Goal: Task Accomplishment & Management: Complete application form

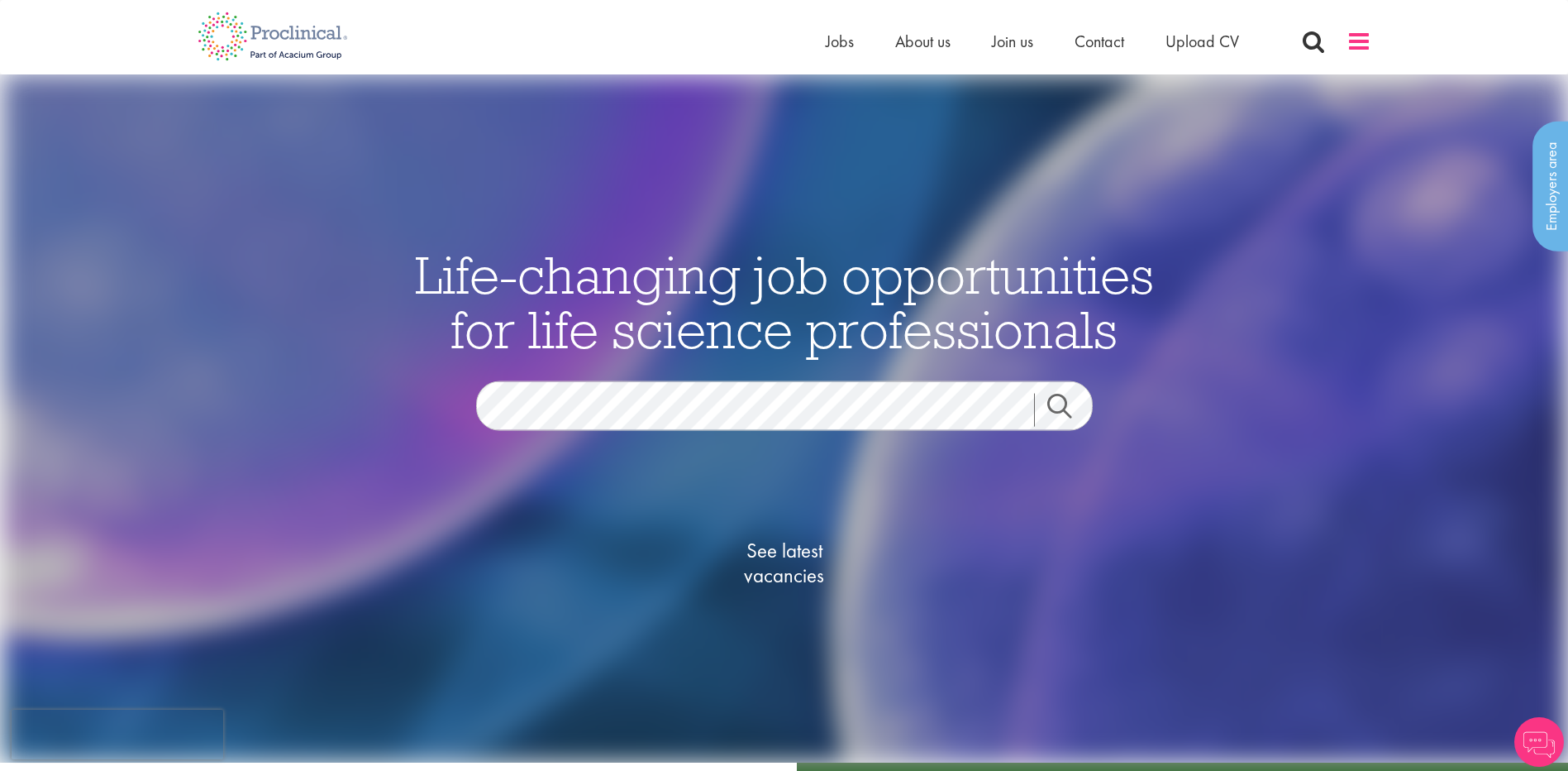
click at [1349, 44] on span at bounding box center [1359, 41] width 25 height 25
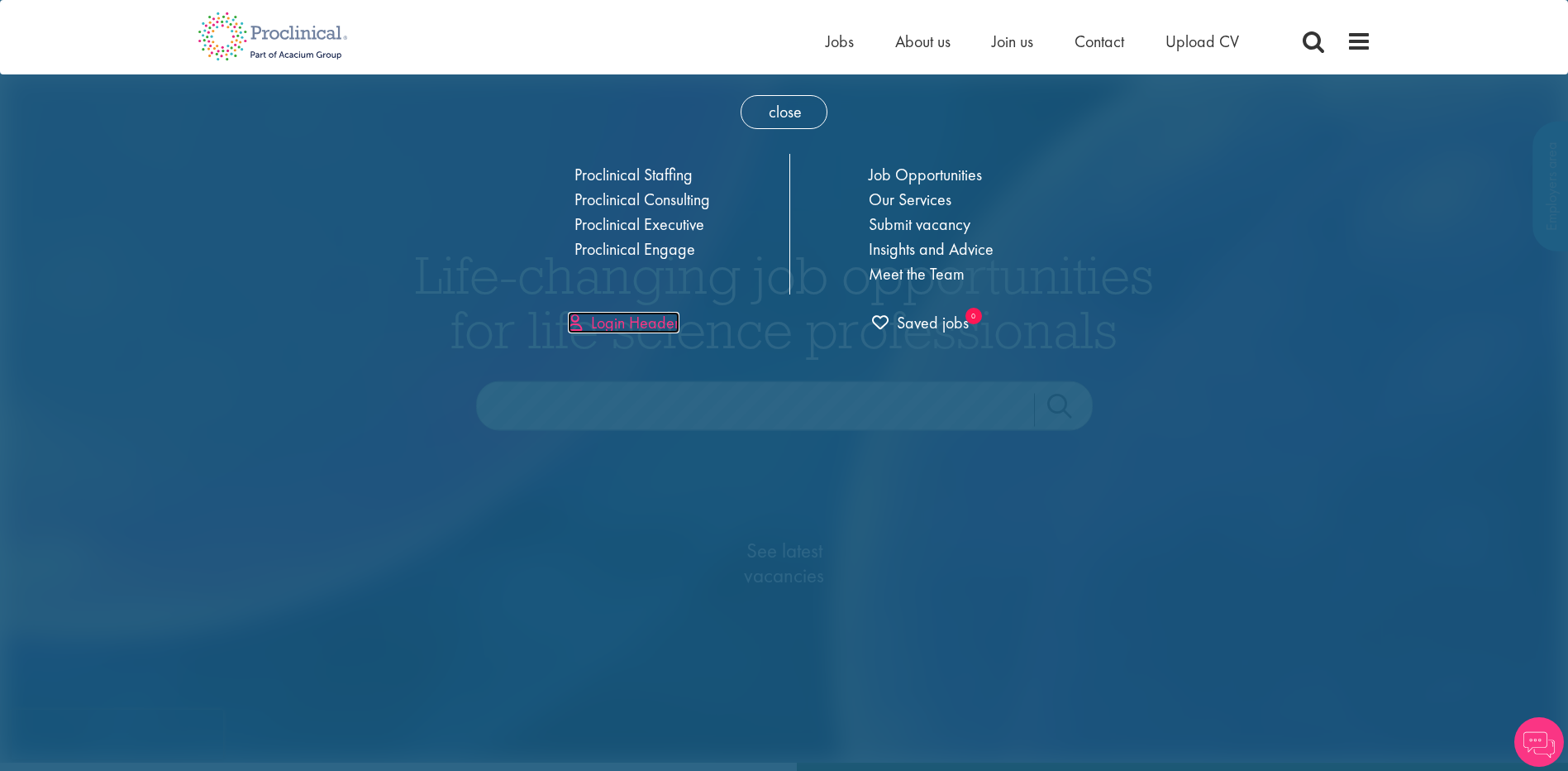
click at [625, 323] on link "Login Header" at bounding box center [624, 322] width 111 height 21
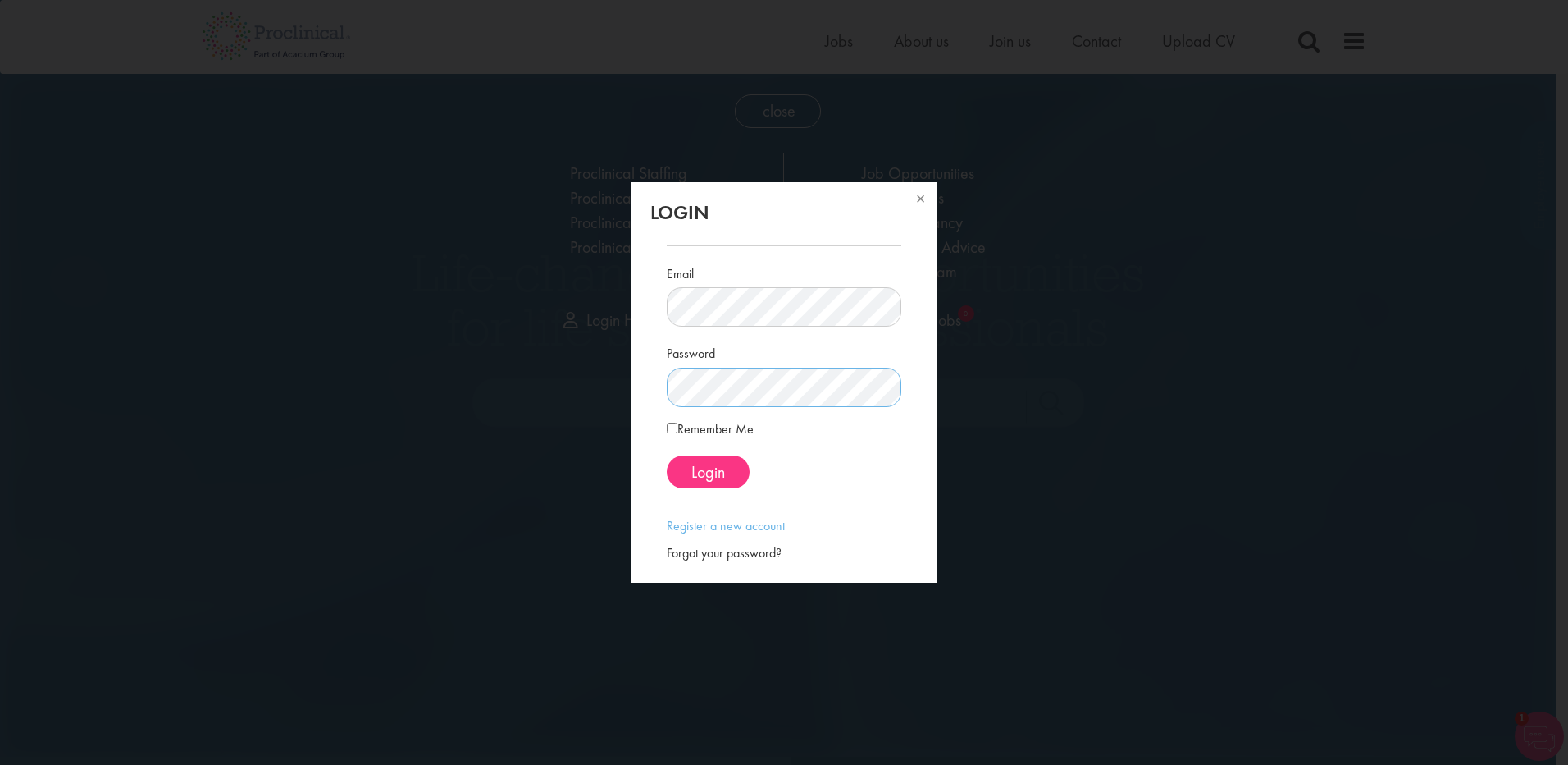
click at [711, 429] on label "Remember Me" at bounding box center [710, 428] width 87 height 19
click at [695, 462] on span "Login" at bounding box center [708, 471] width 34 height 21
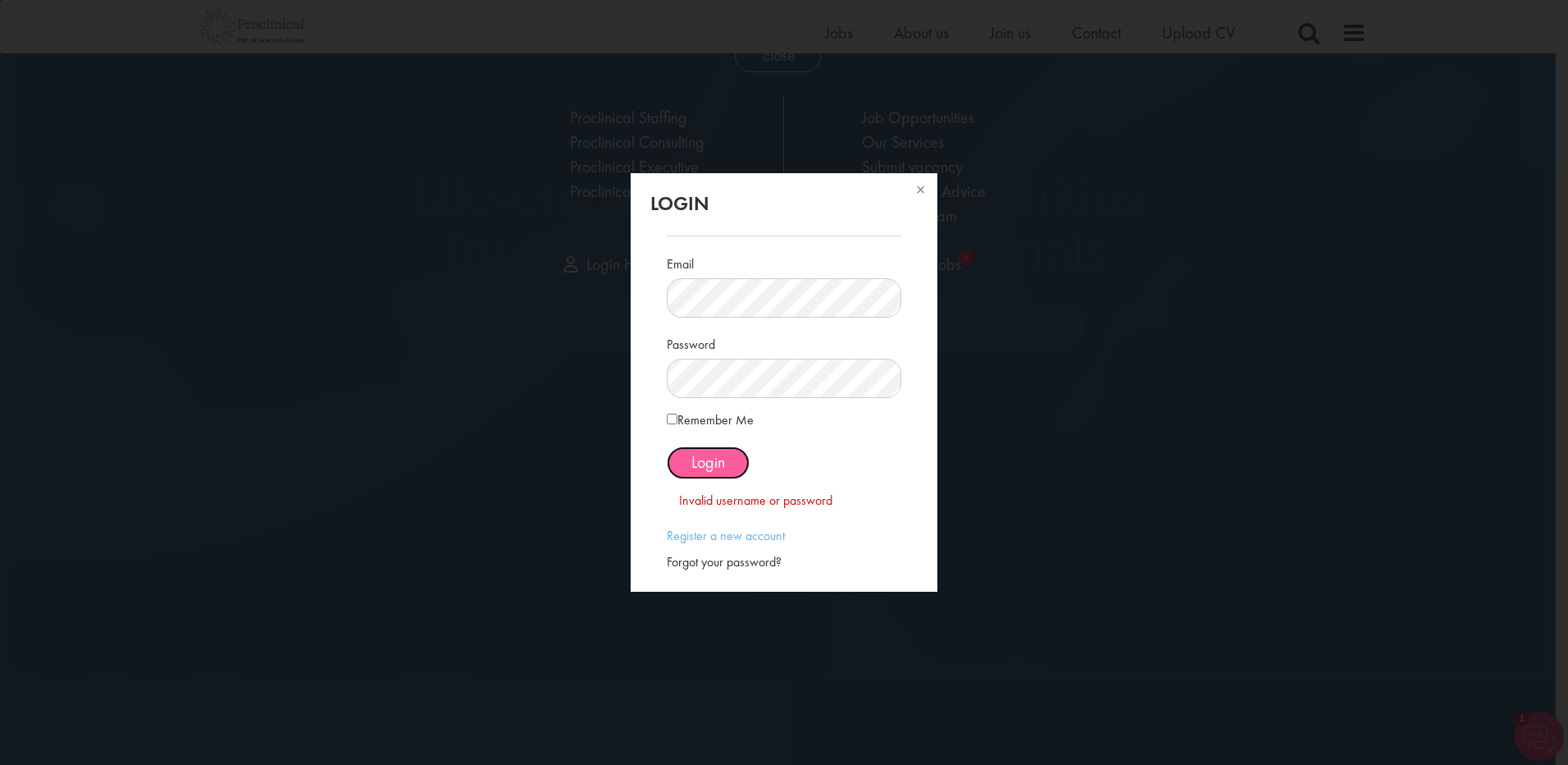
scroll to position [58, 0]
click at [680, 562] on div "Forgot your password?" at bounding box center [783, 562] width 233 height 19
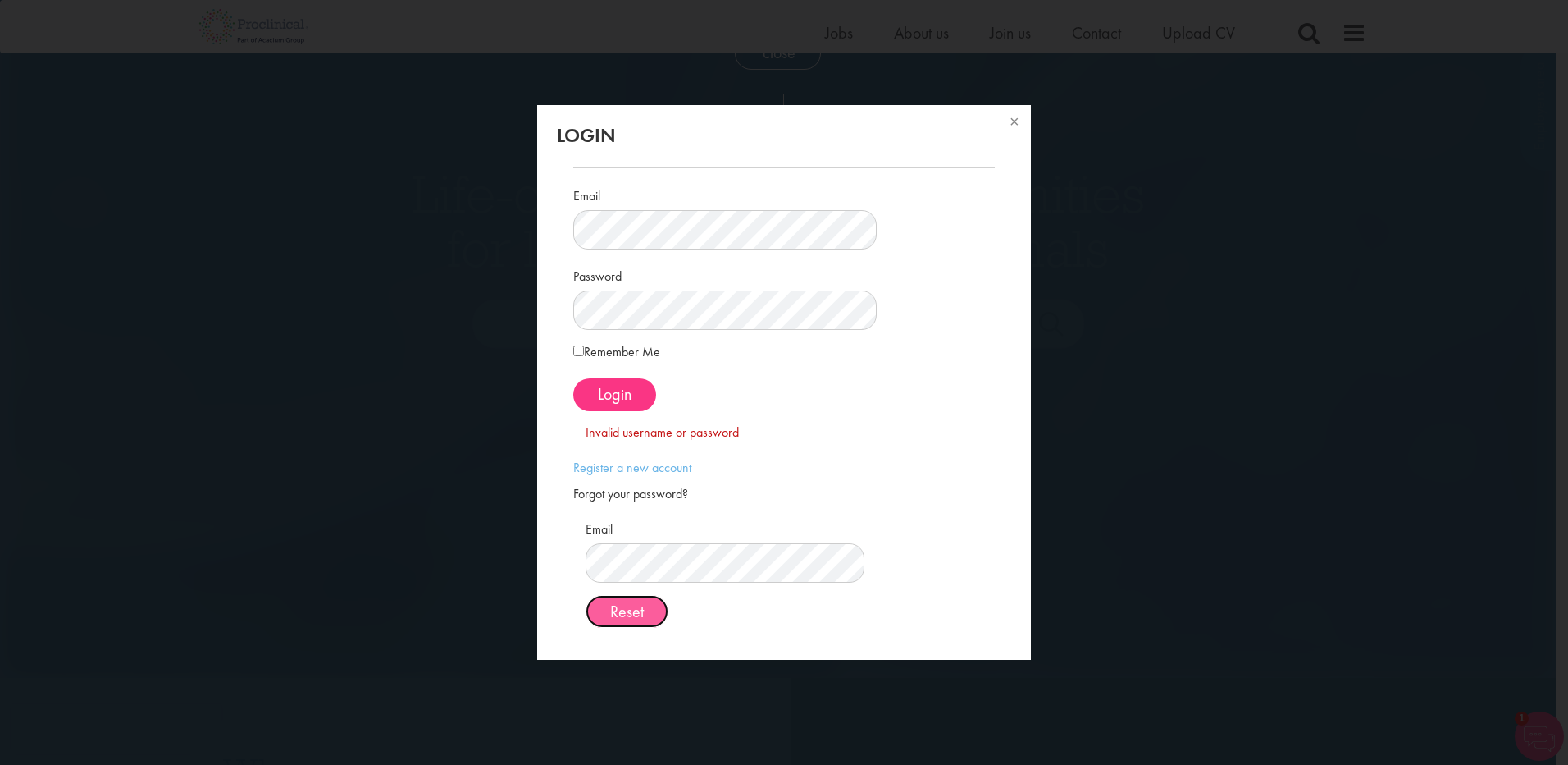
click at [643, 616] on span "Reset" at bounding box center [627, 611] width 34 height 21
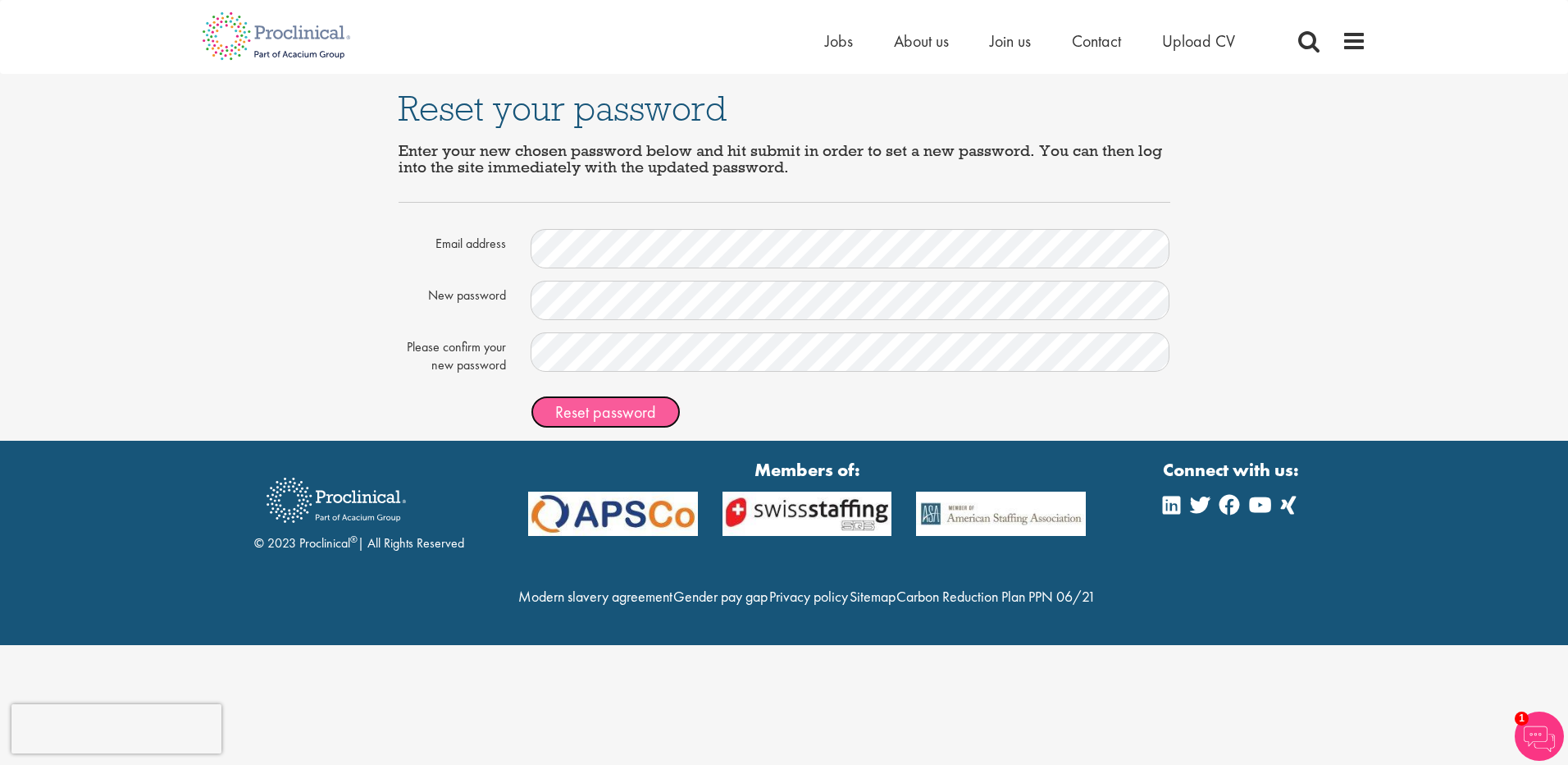
click at [593, 414] on span "Reset password" at bounding box center [606, 411] width 101 height 21
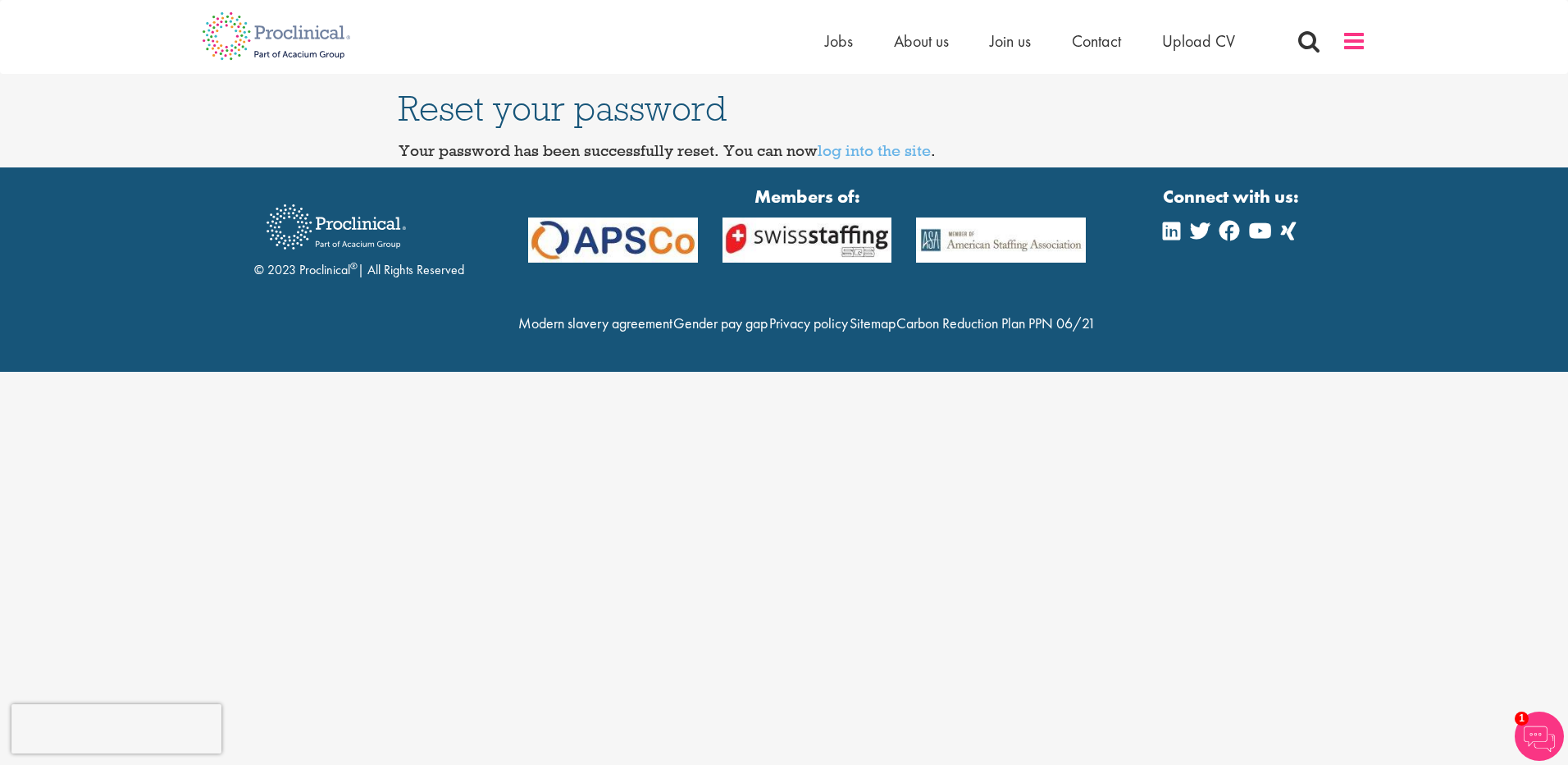
click at [1358, 39] on span at bounding box center [1354, 40] width 25 height 25
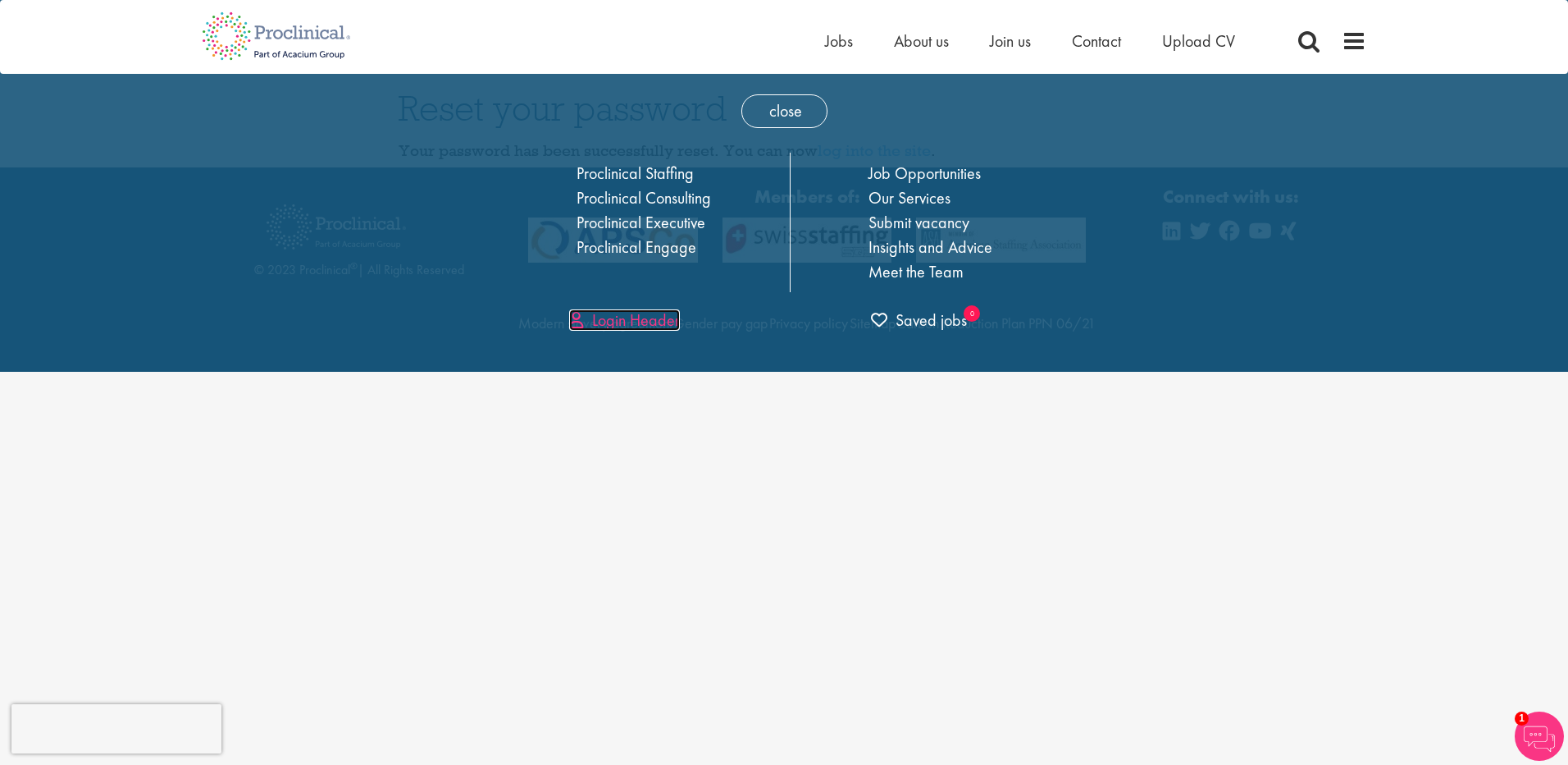
click at [642, 318] on link "Login Header" at bounding box center [624, 319] width 110 height 21
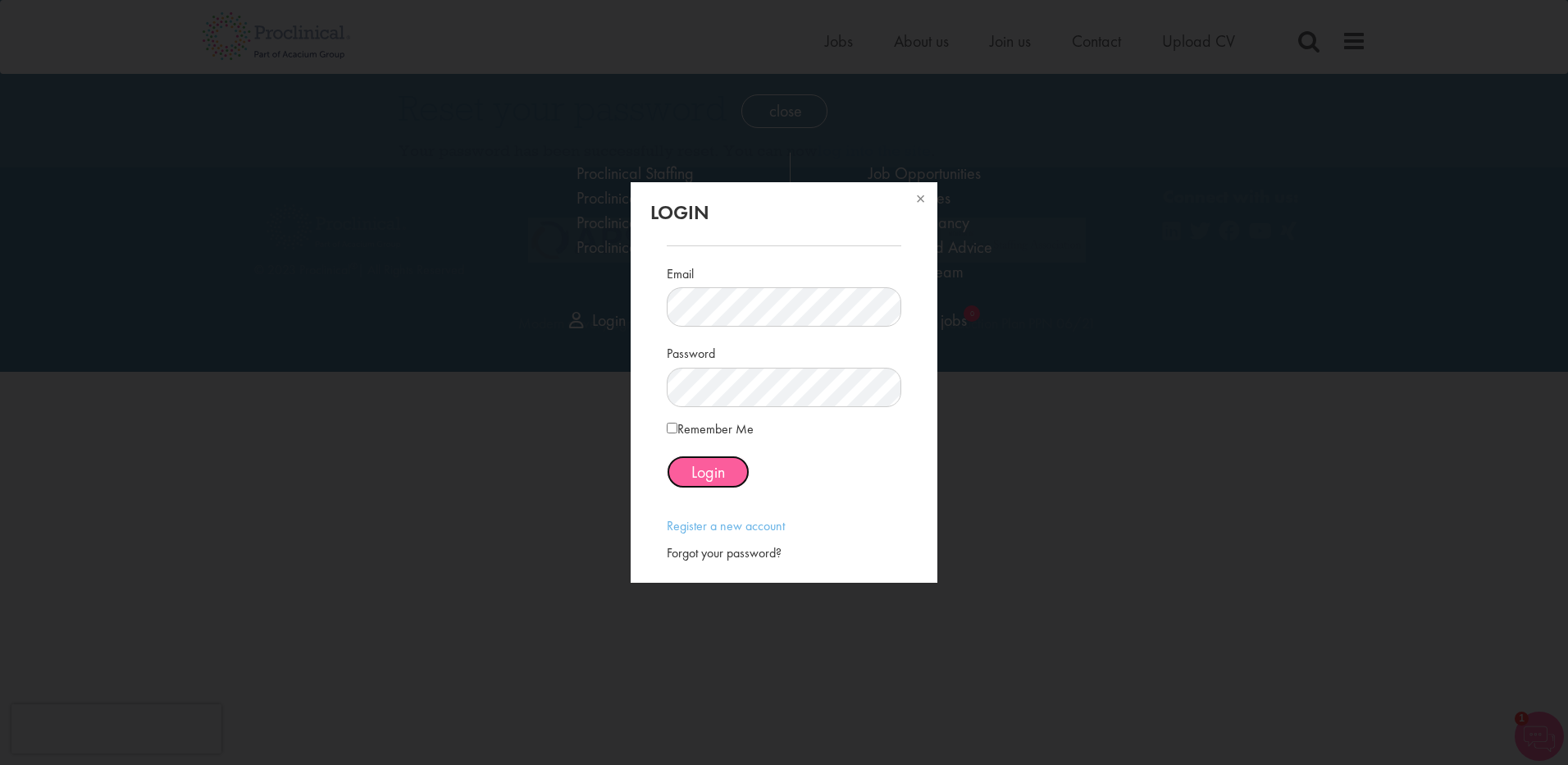
click at [688, 470] on button "Login" at bounding box center [708, 472] width 83 height 33
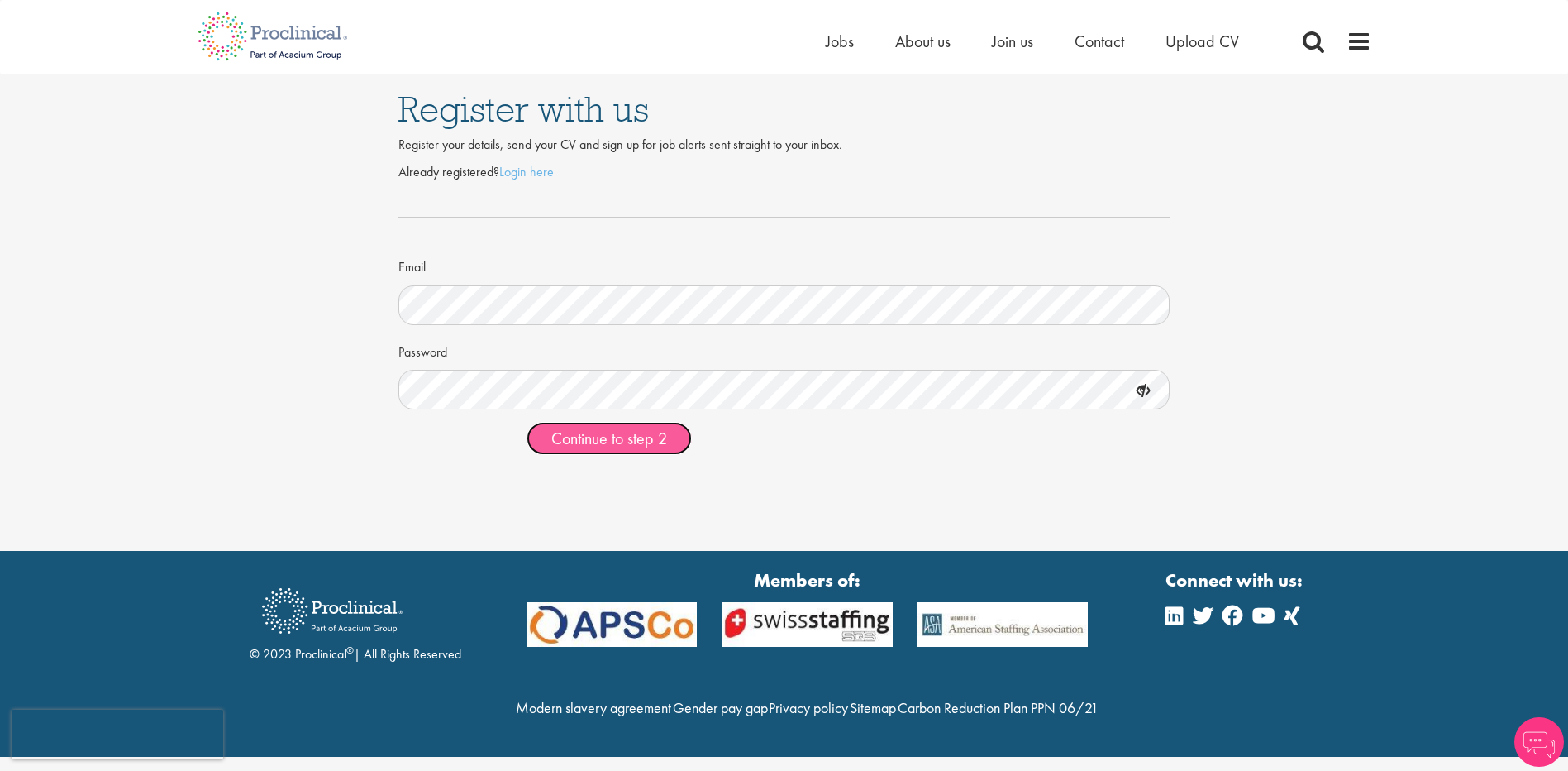
click at [587, 438] on span "Continue to step 2" at bounding box center [609, 437] width 116 height 21
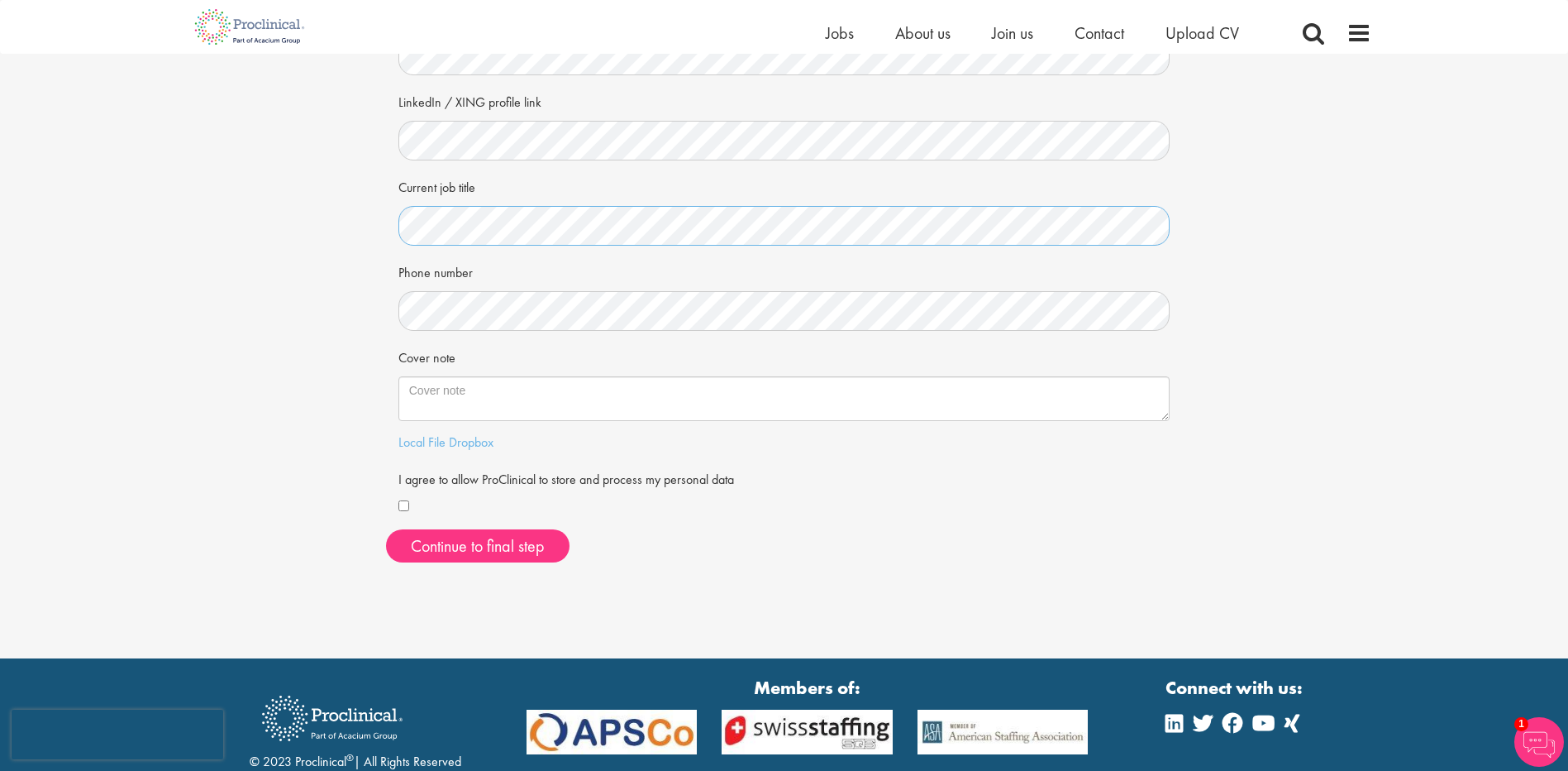
scroll to position [248, 0]
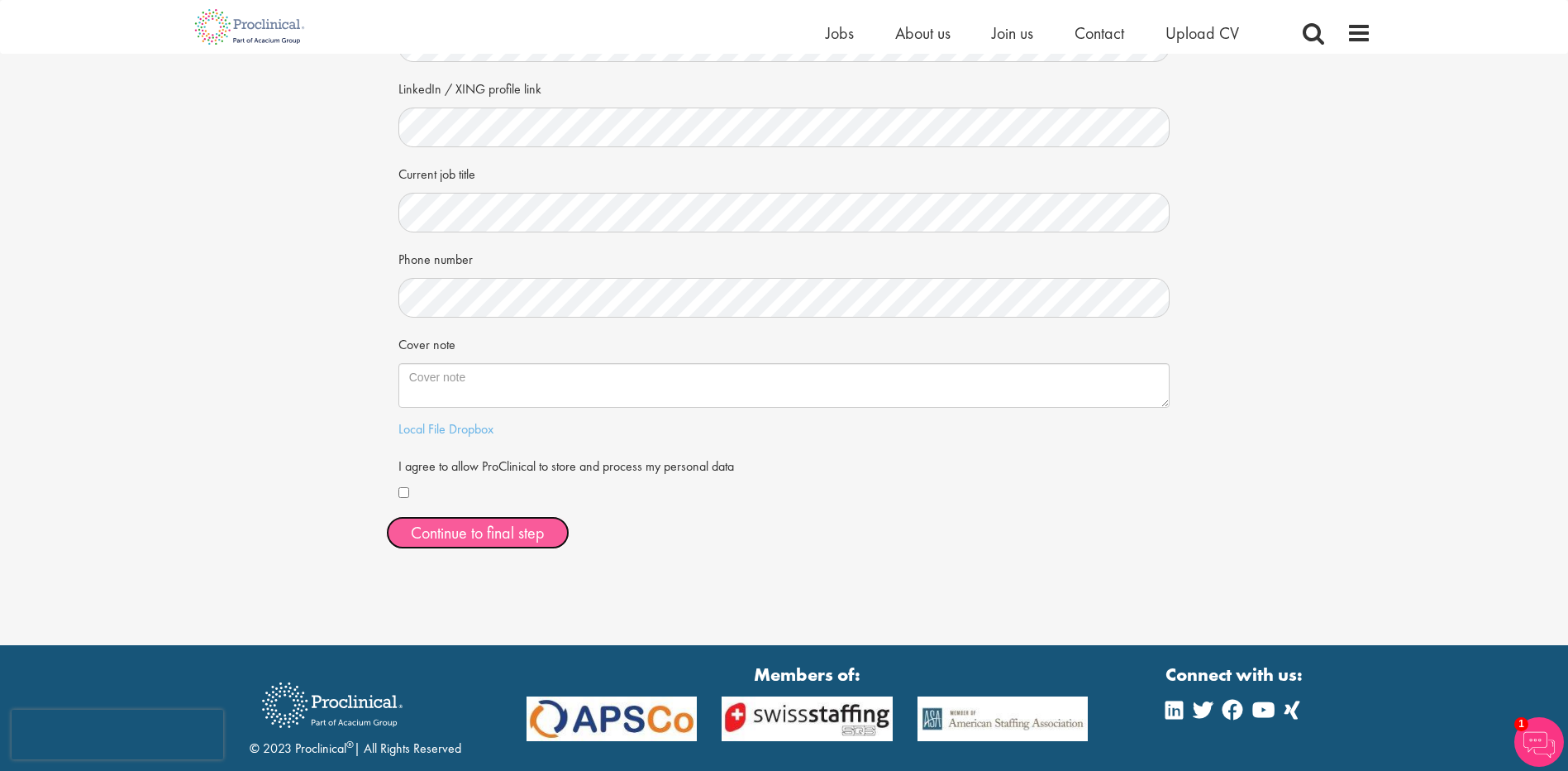
click at [426, 536] on button "Continue to final step" at bounding box center [478, 533] width 183 height 33
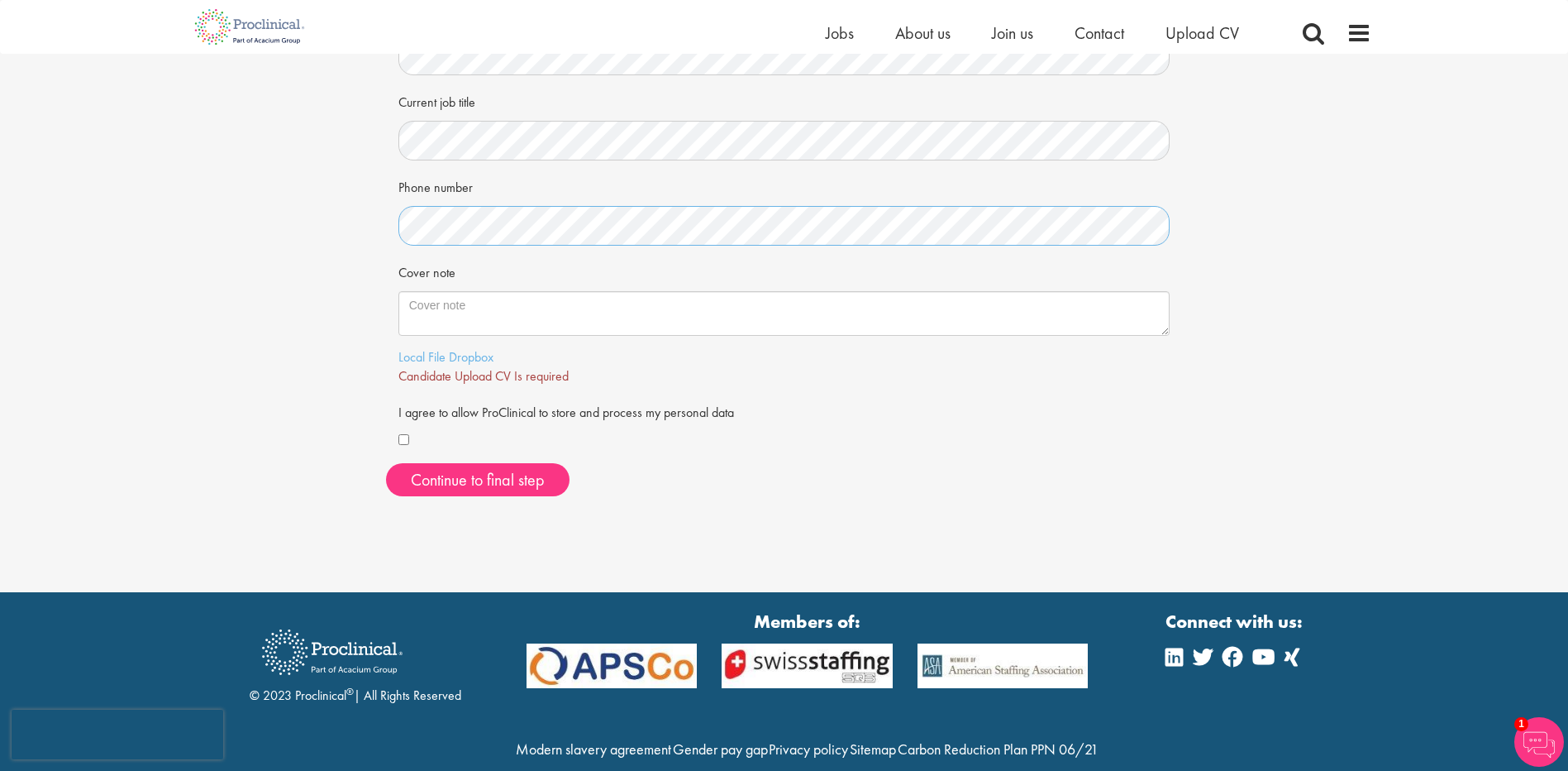
scroll to position [331, 0]
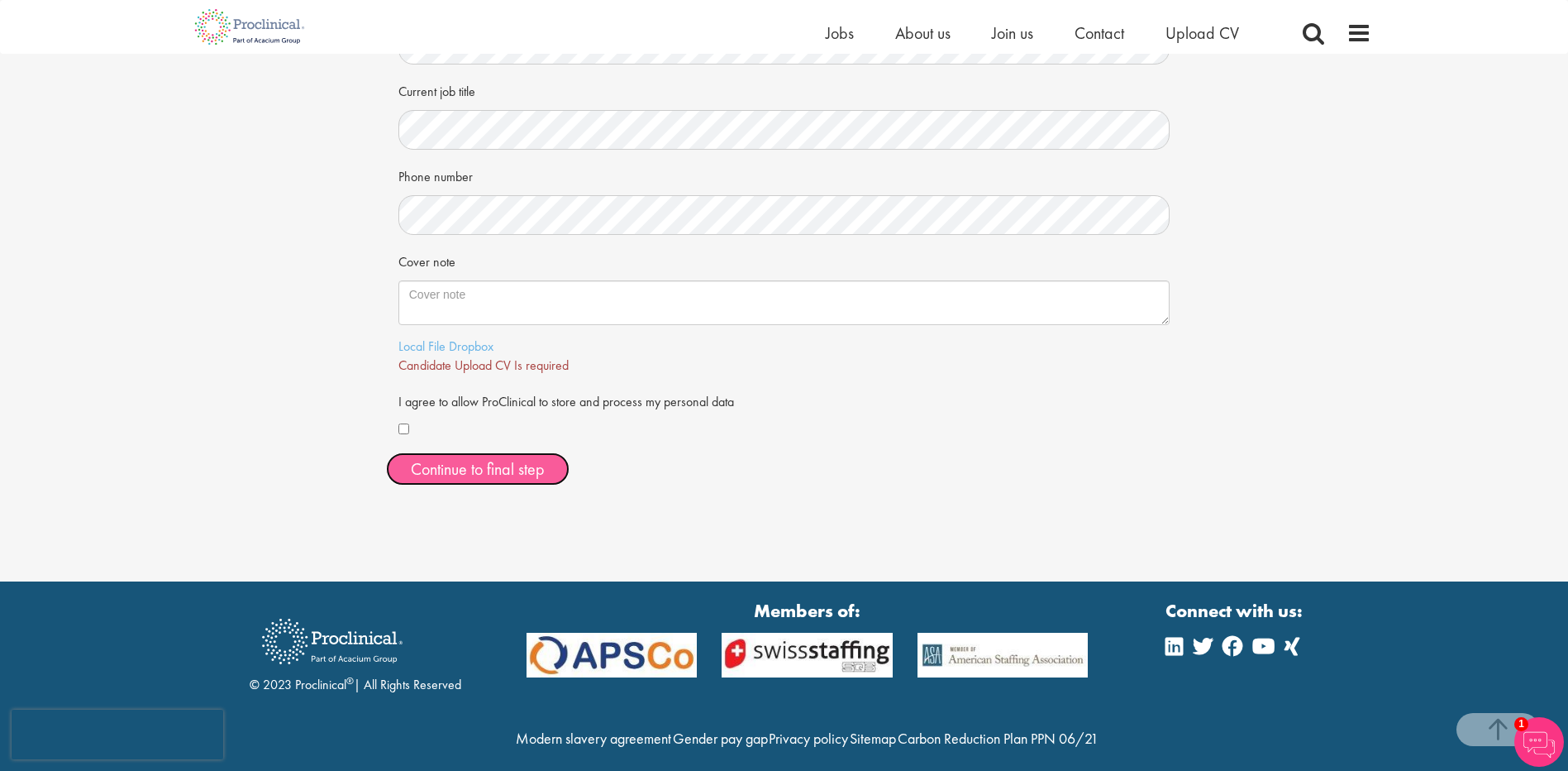
click at [441, 462] on span "Continue to final step" at bounding box center [477, 468] width 134 height 21
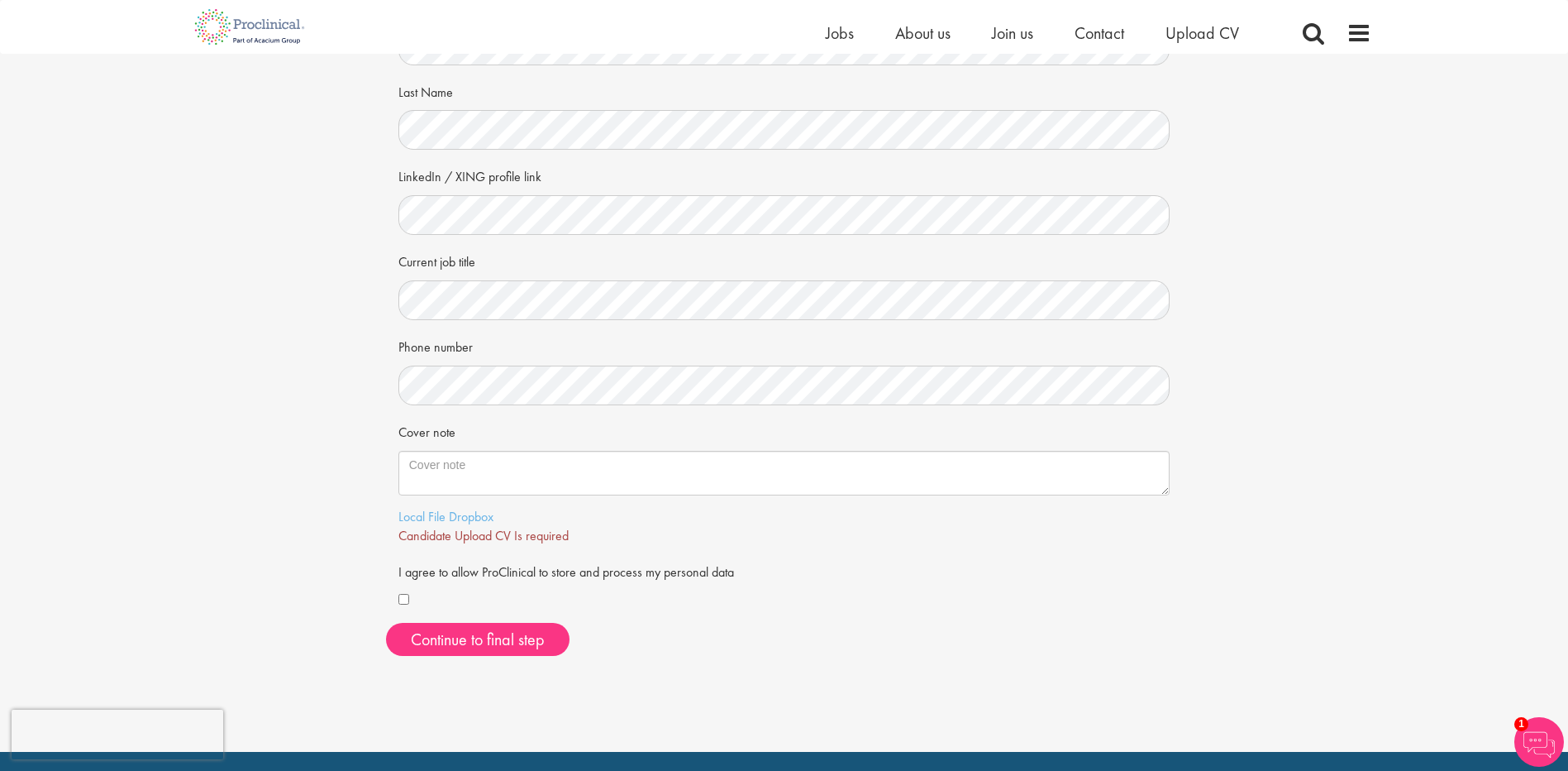
scroll to position [165, 0]
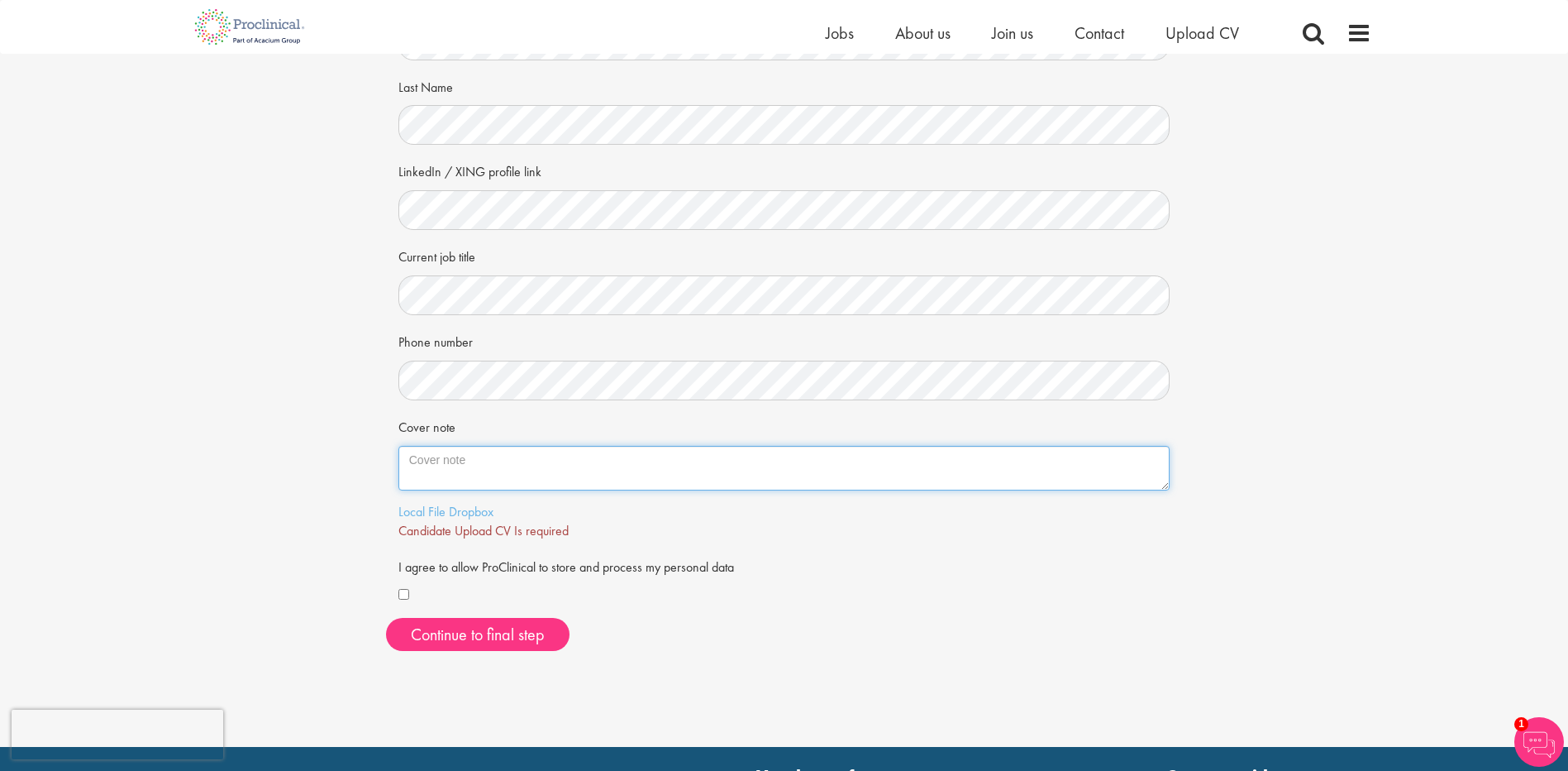
click at [429, 462] on textarea "Cover note" at bounding box center [784, 468] width 772 height 44
click at [434, 510] on link "Local File" at bounding box center [422, 511] width 47 height 18
click at [477, 513] on link "Dropbox" at bounding box center [471, 511] width 44 height 18
click at [585, 532] on link "Here" at bounding box center [577, 530] width 27 height 18
click at [1255, 136] on div "Your personal details Please give us a few more details, which will help us fin…" at bounding box center [784, 276] width 1593 height 776
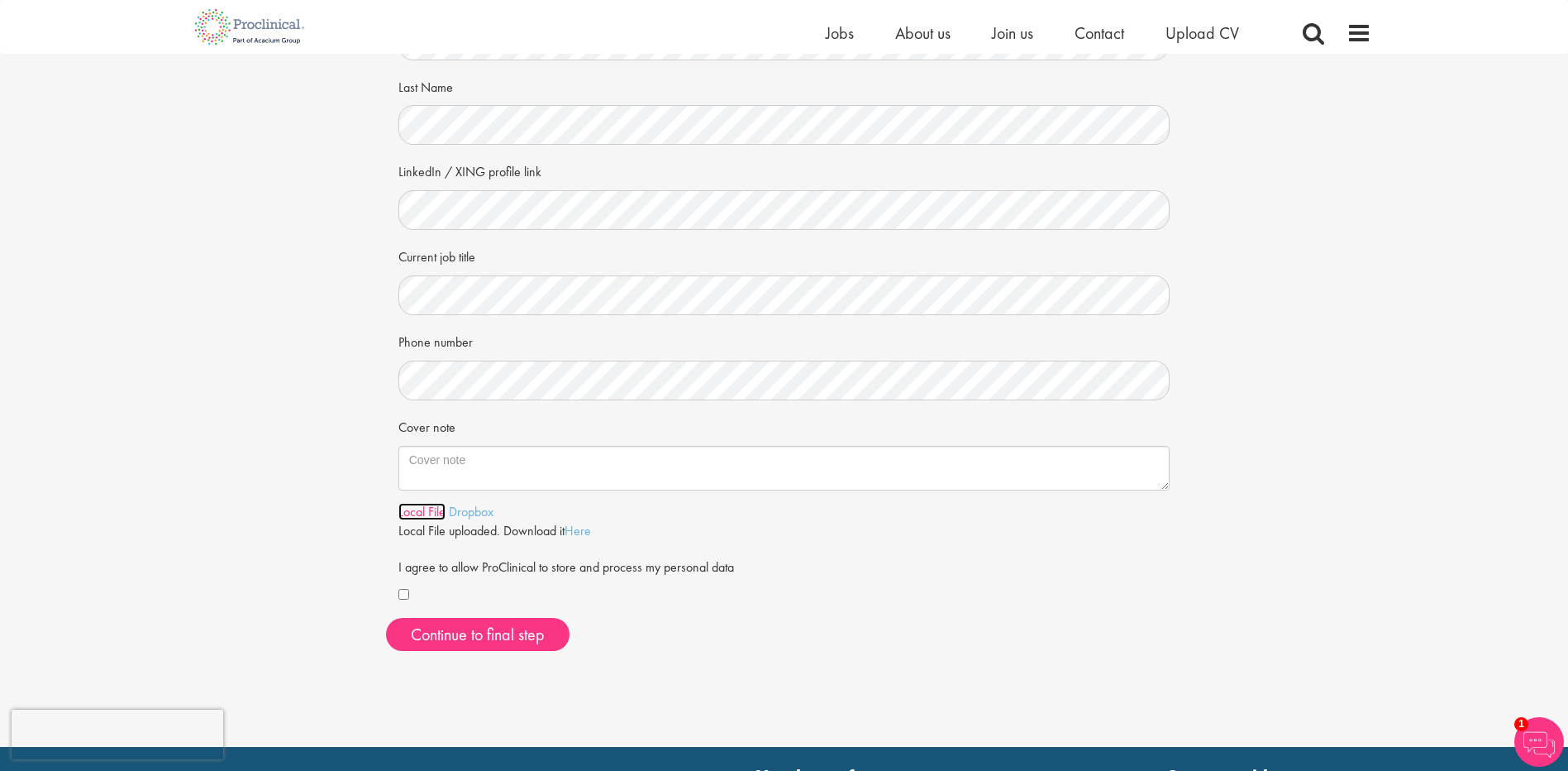
click at [415, 508] on link "Local File" at bounding box center [422, 511] width 47 height 18
click at [512, 638] on span "Continue to final step" at bounding box center [477, 634] width 134 height 21
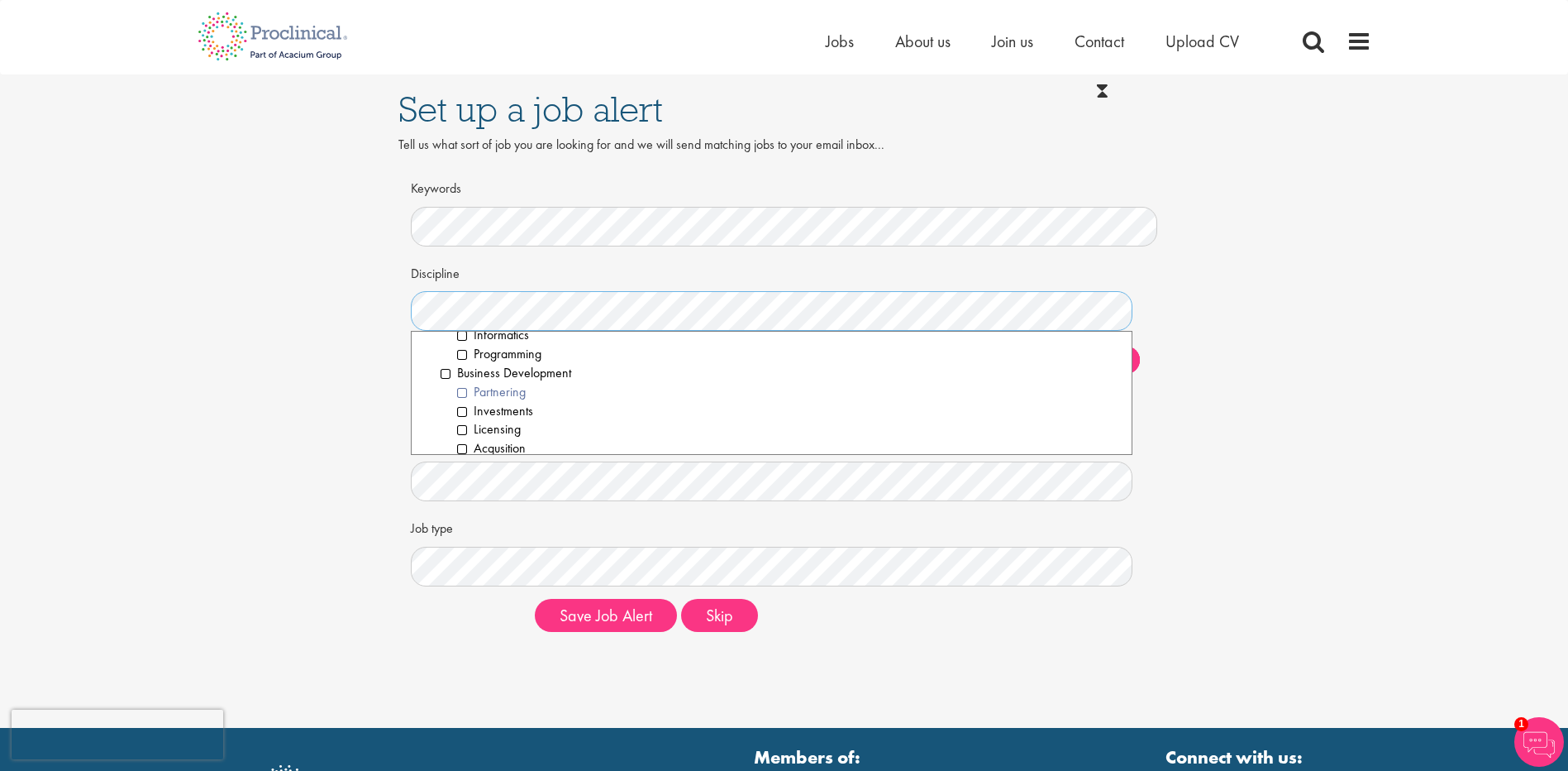
scroll to position [248, 0]
click at [463, 367] on li "Acqusition" at bounding box center [789, 366] width 664 height 19
click at [445, 358] on li "Regulatory Affairs" at bounding box center [780, 356] width 679 height 19
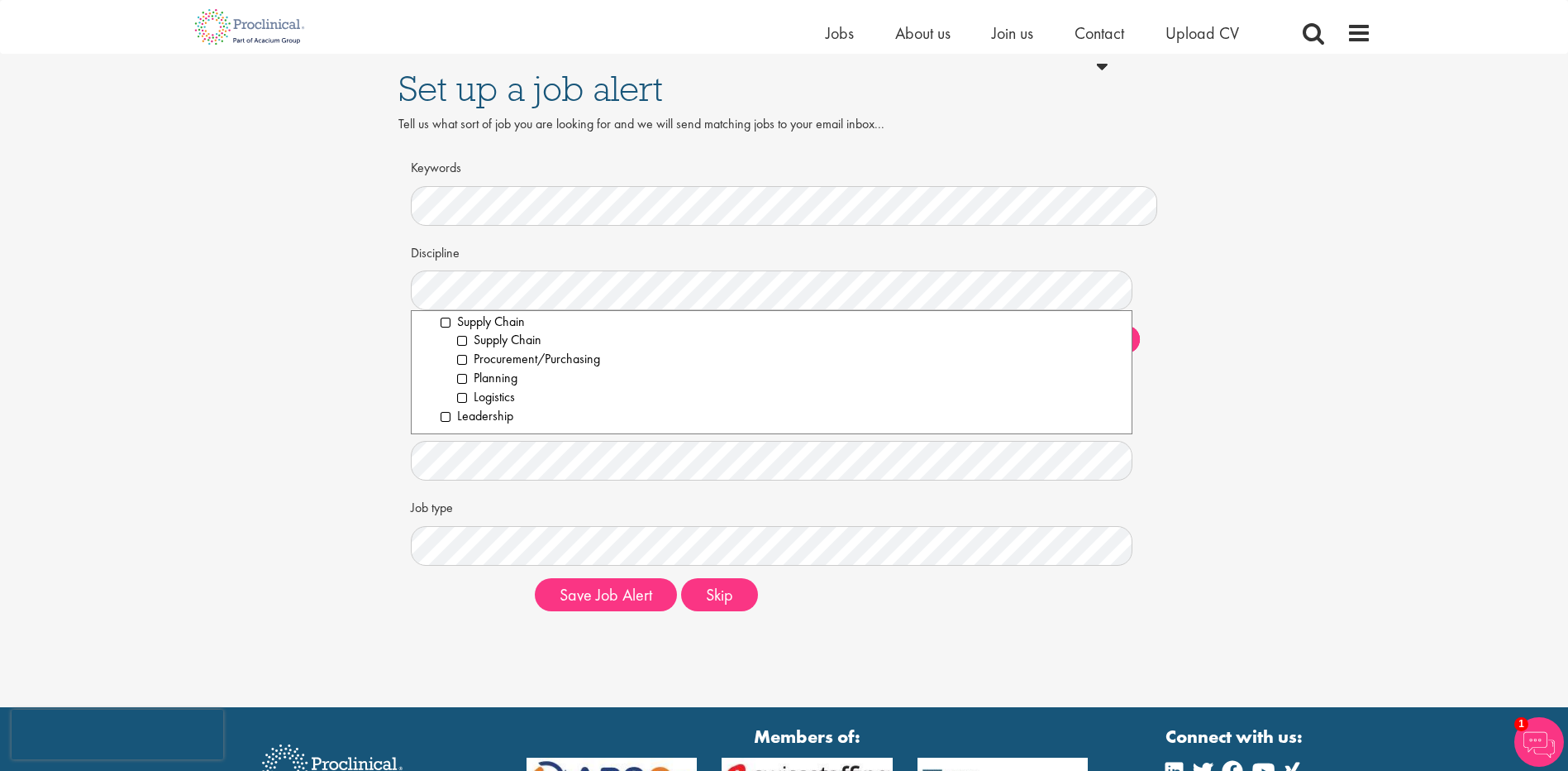
scroll to position [82, 0]
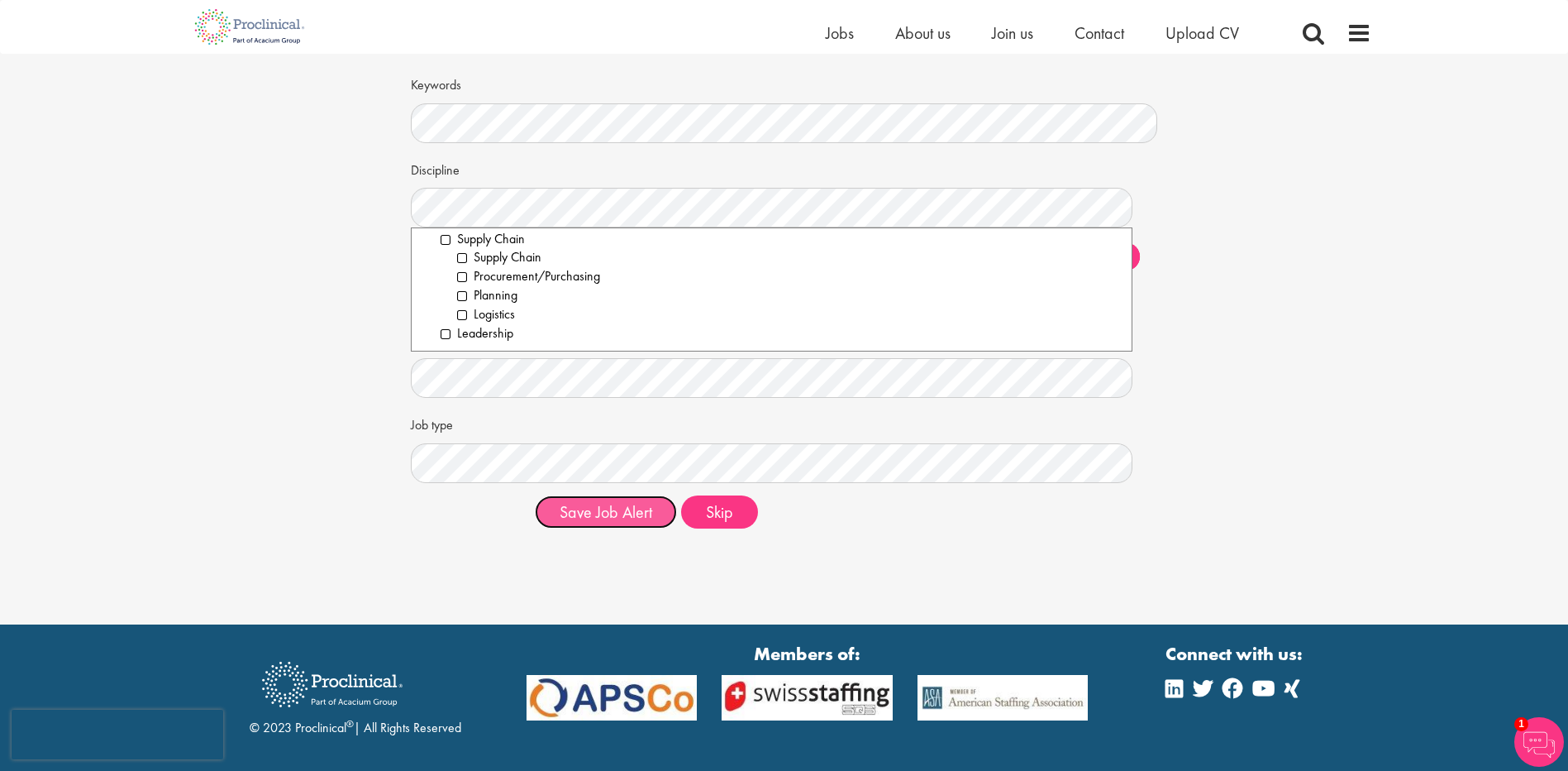
click at [620, 518] on button "Save Job Alert" at bounding box center [605, 512] width 142 height 33
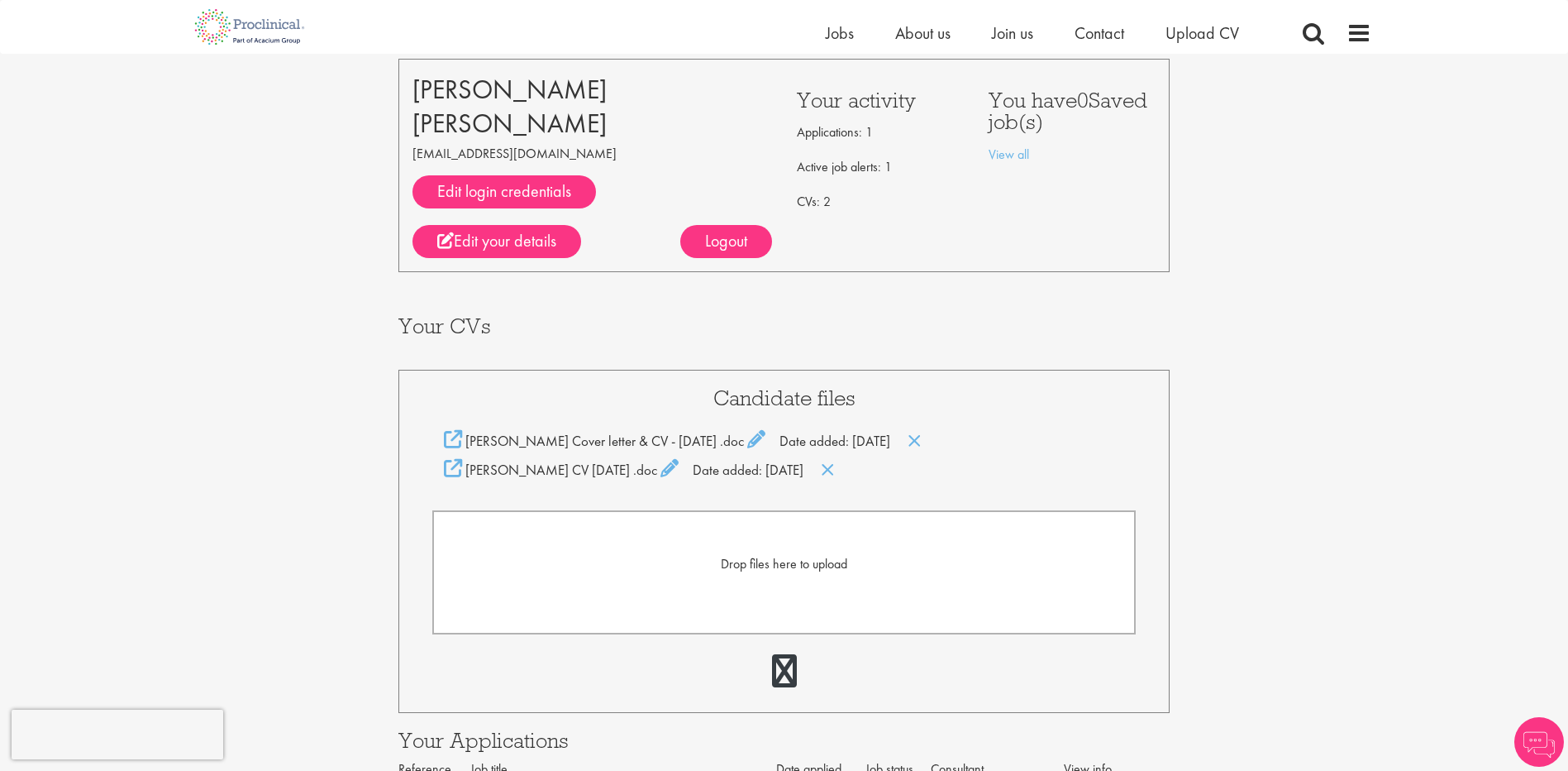
scroll to position [165, 0]
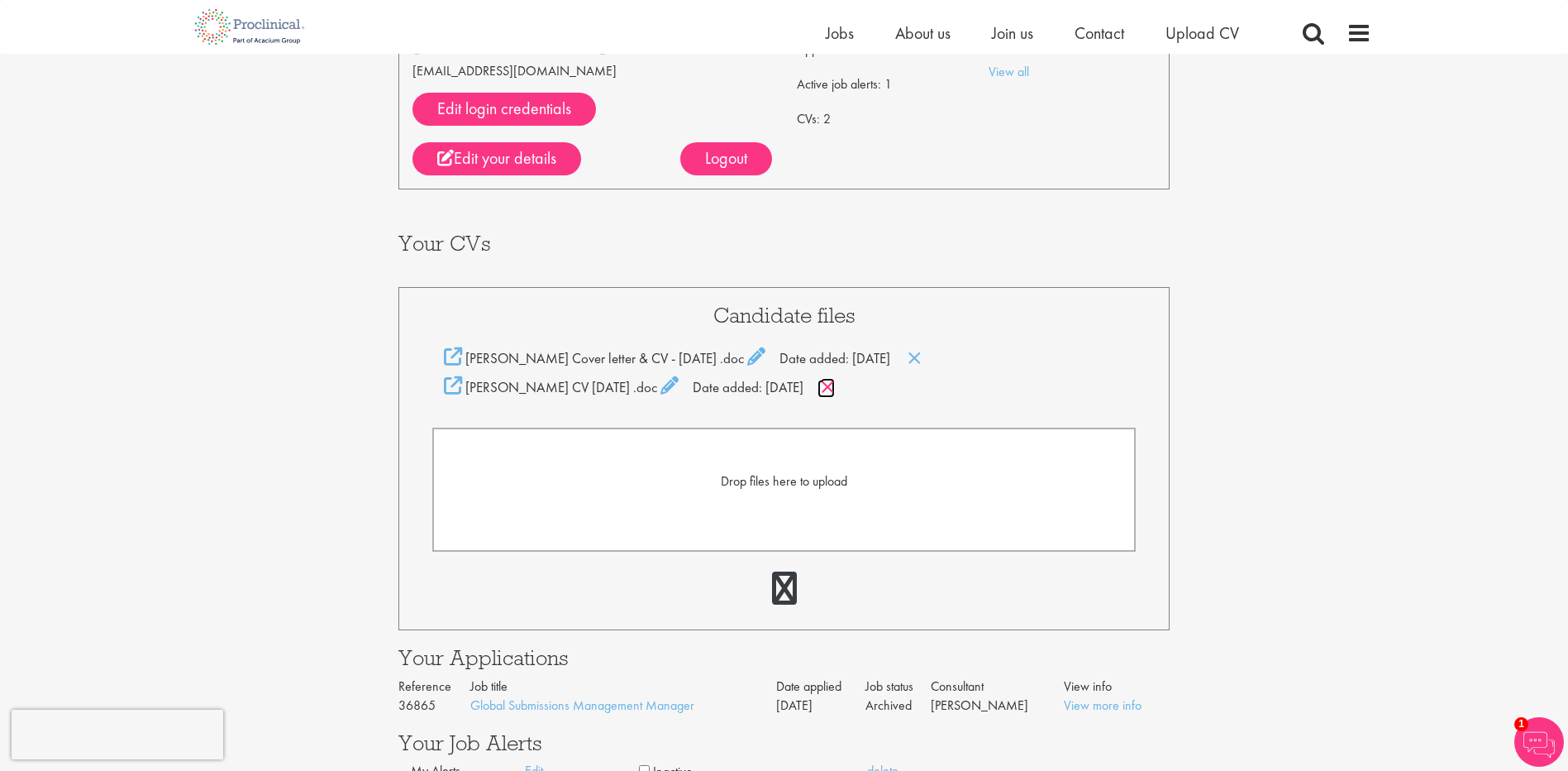
click at [821, 389] on icon at bounding box center [828, 387] width 14 height 19
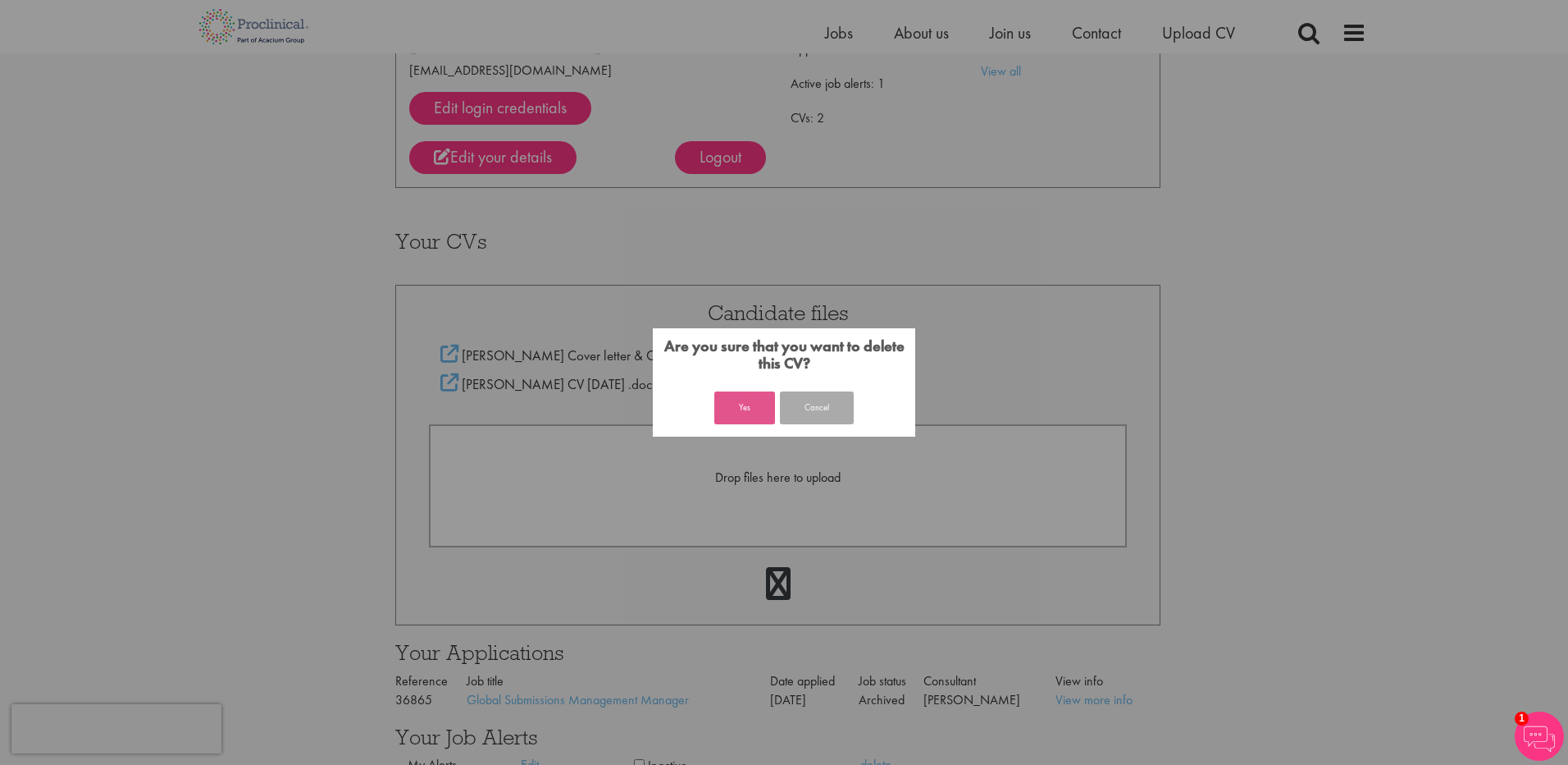
click at [735, 411] on button "Yes" at bounding box center [744, 408] width 61 height 33
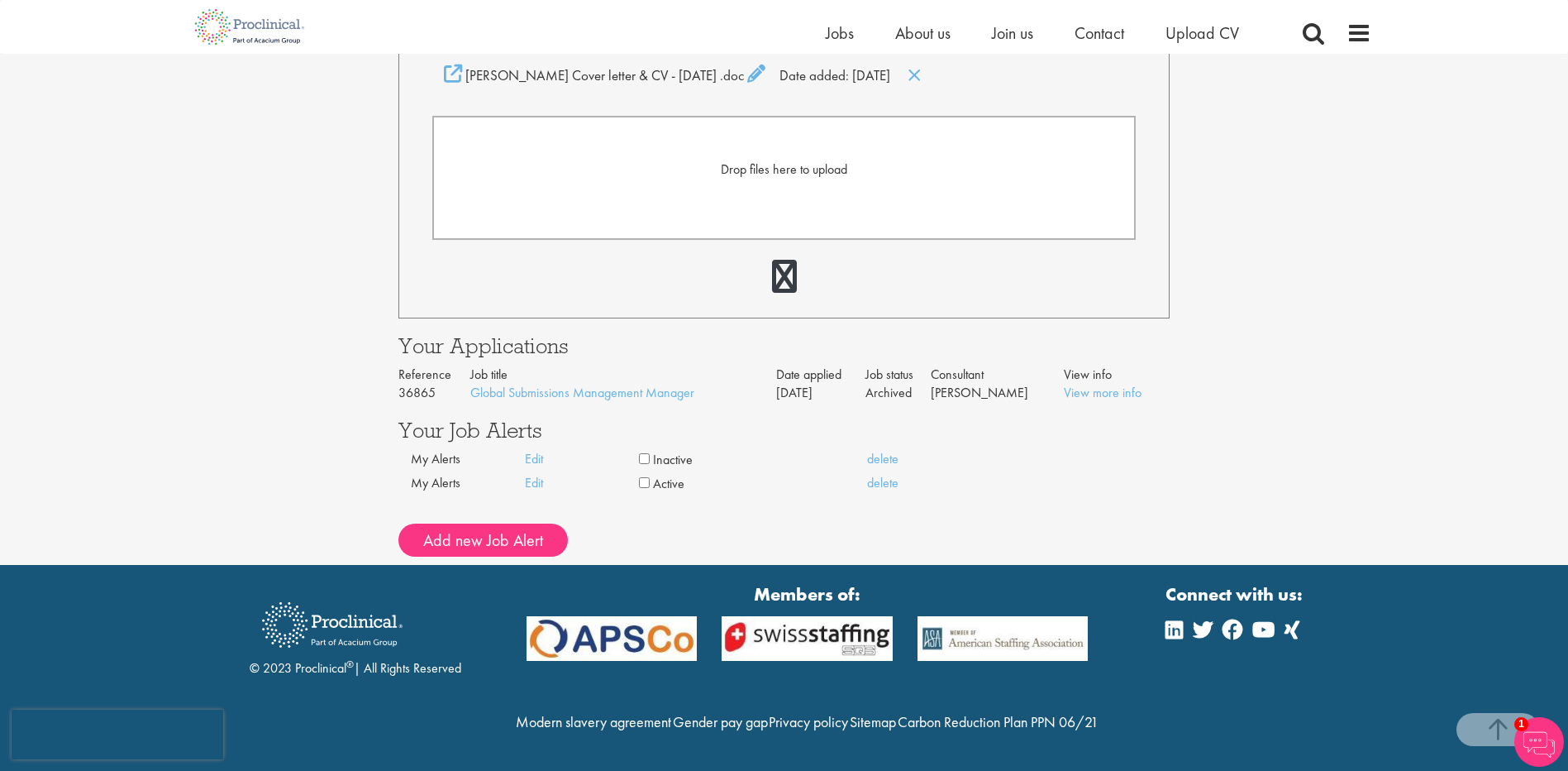
scroll to position [484, 0]
click at [451, 524] on button "Add new Job Alert" at bounding box center [483, 540] width 170 height 33
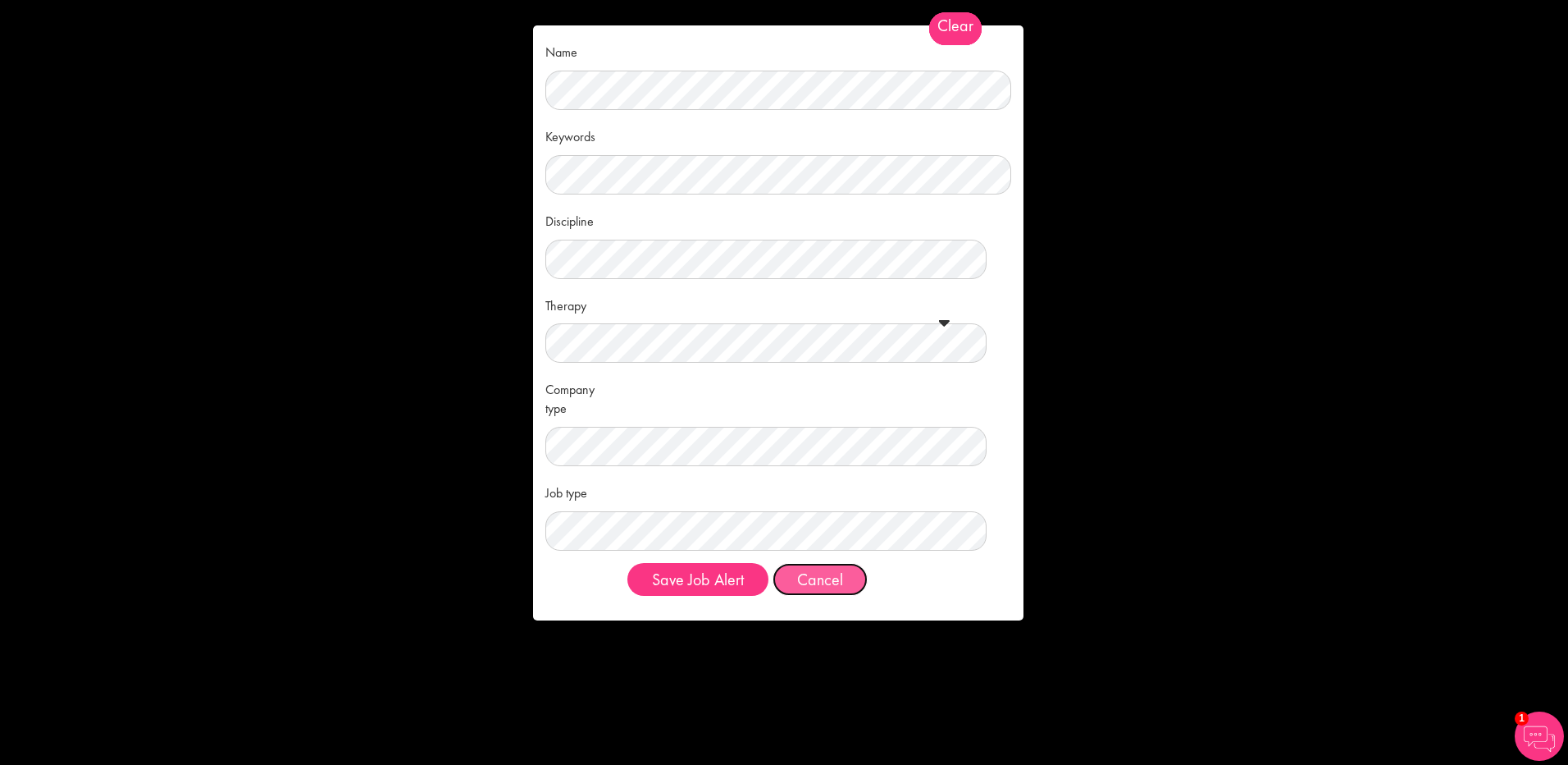
click at [822, 575] on button "Cancel" at bounding box center [819, 579] width 95 height 33
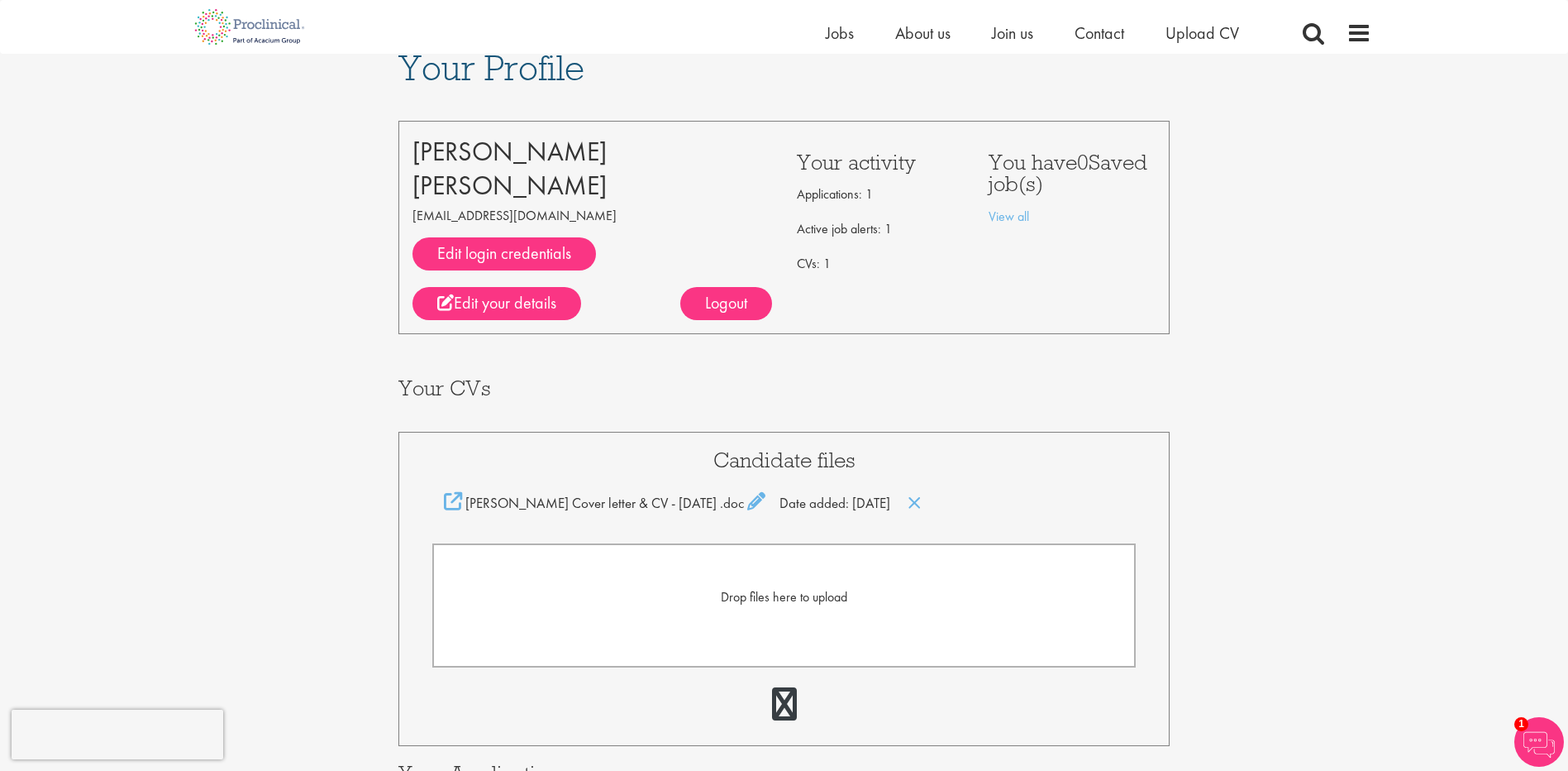
scroll to position [0, 0]
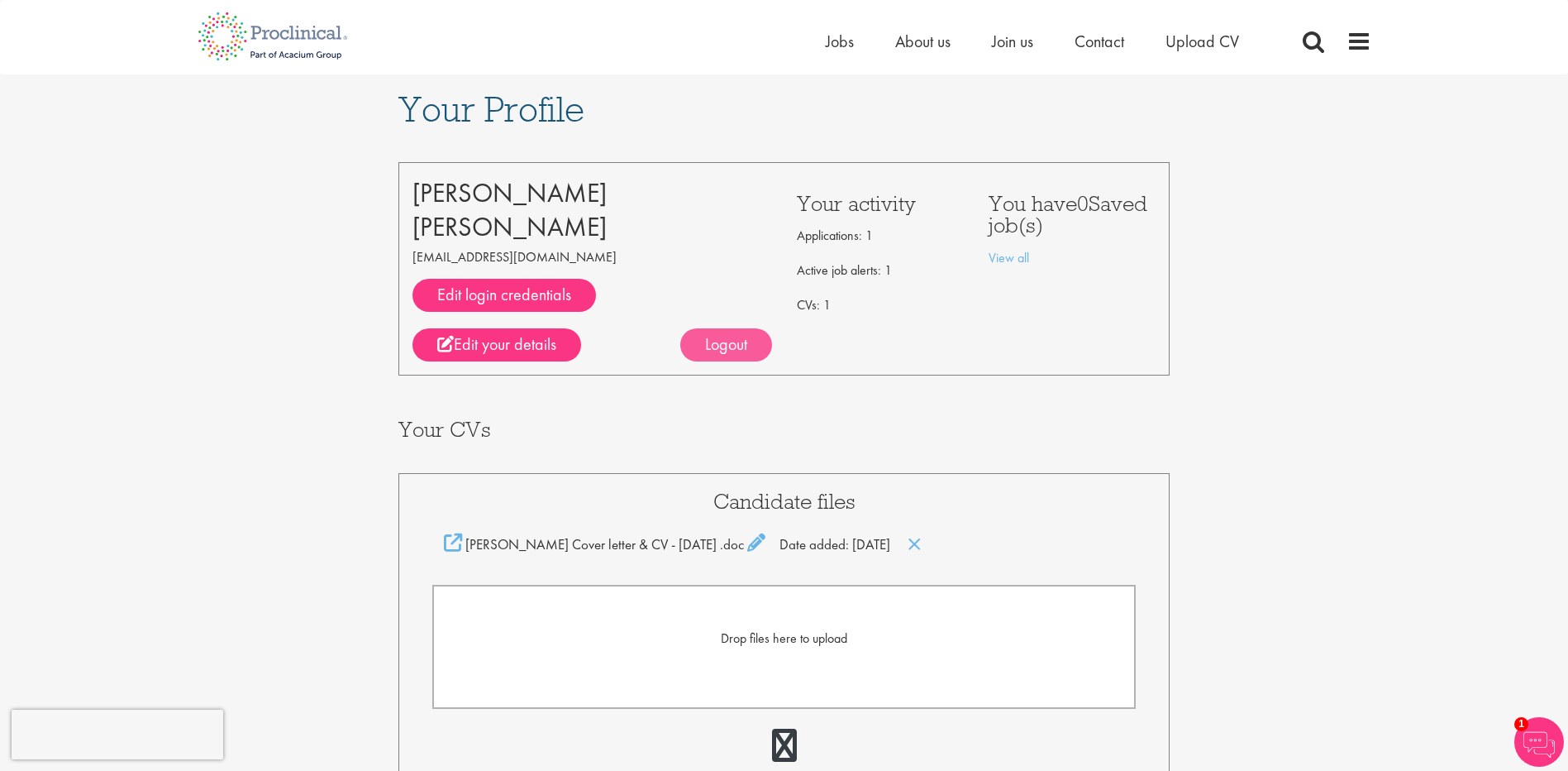
click at [726, 348] on div "Logout" at bounding box center [726, 345] width 92 height 33
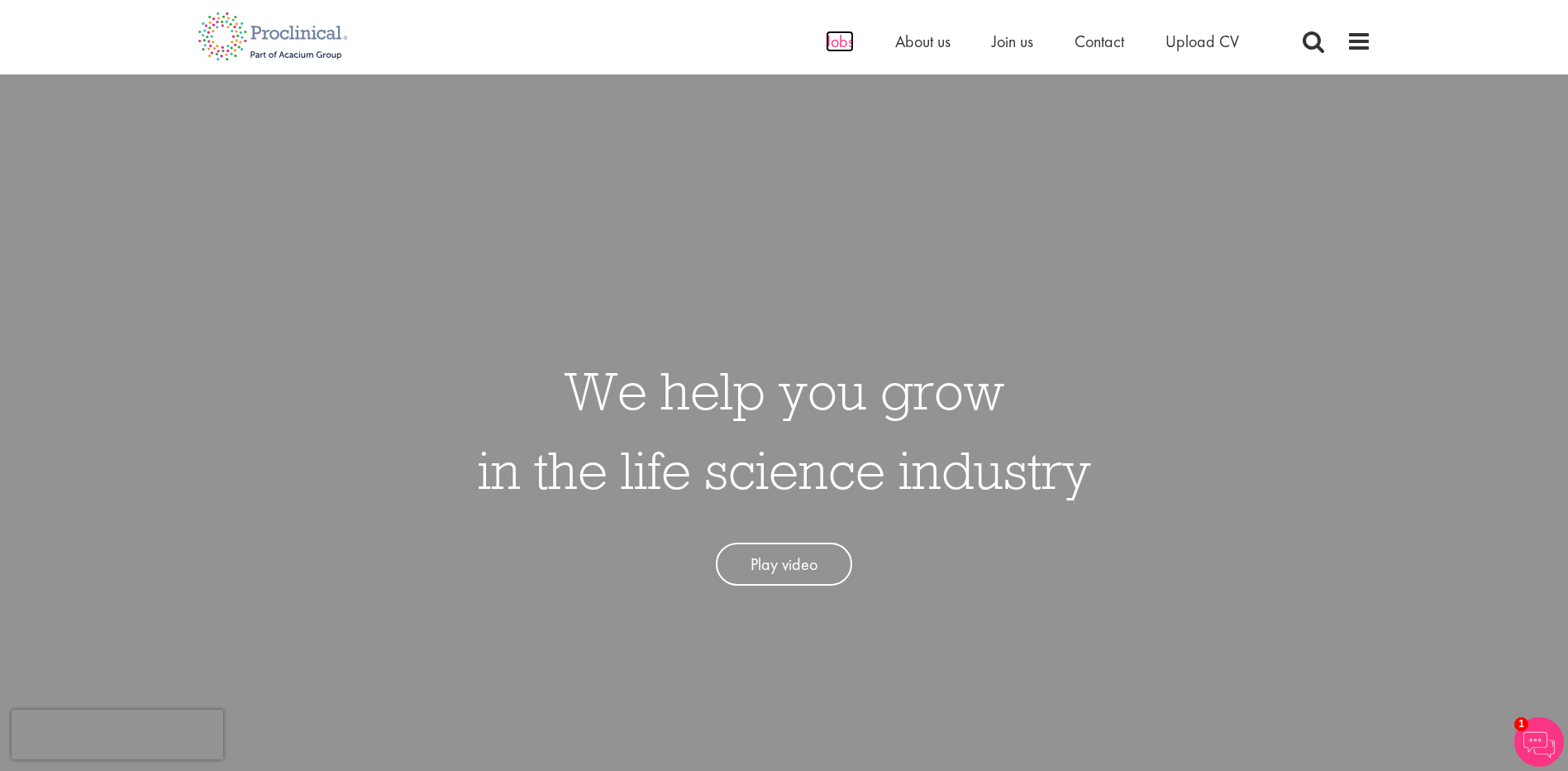
click at [840, 43] on span "Jobs" at bounding box center [840, 41] width 28 height 21
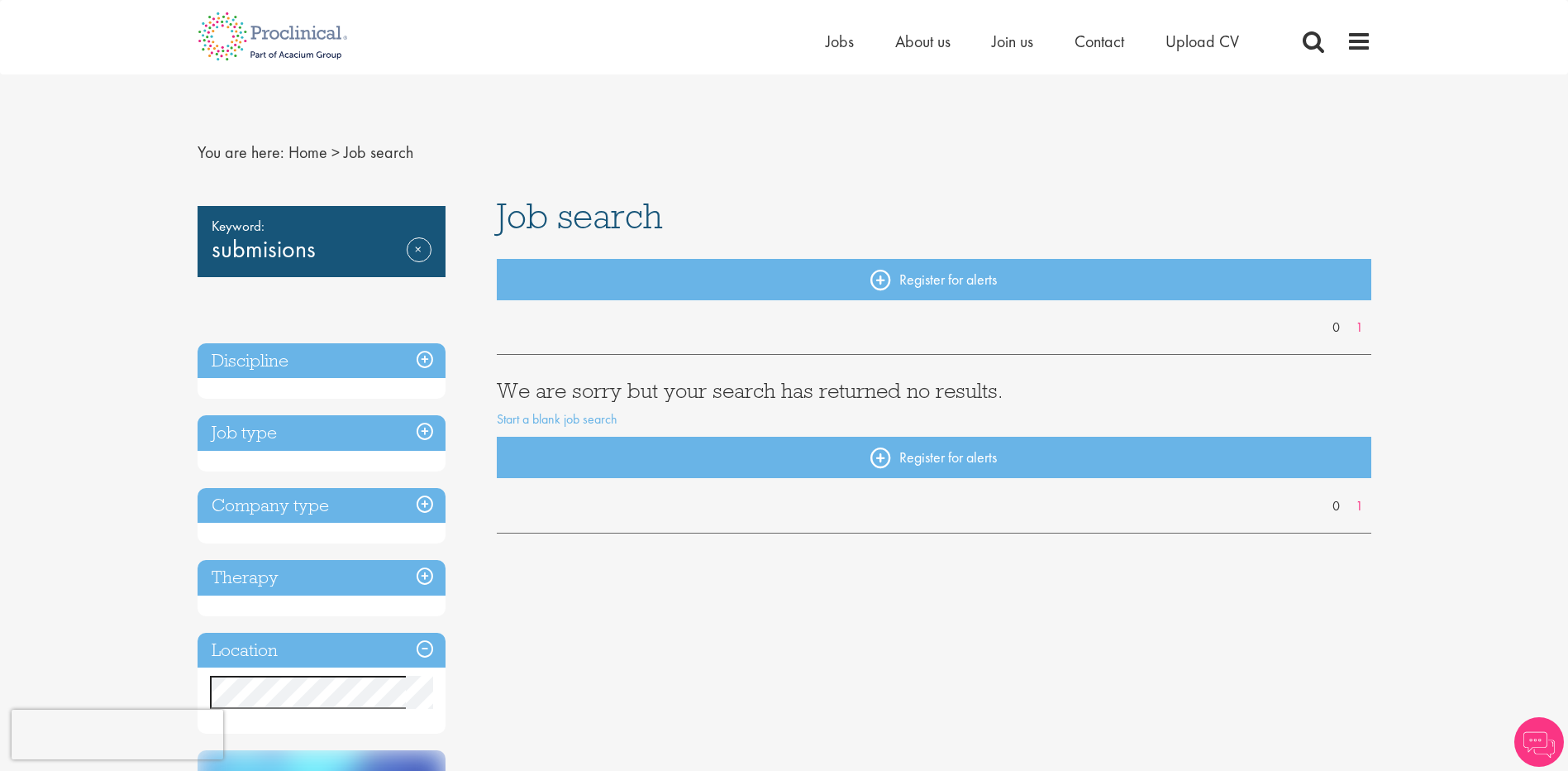
click at [257, 255] on div "Keyword: submisions Remove" at bounding box center [322, 241] width 248 height 71
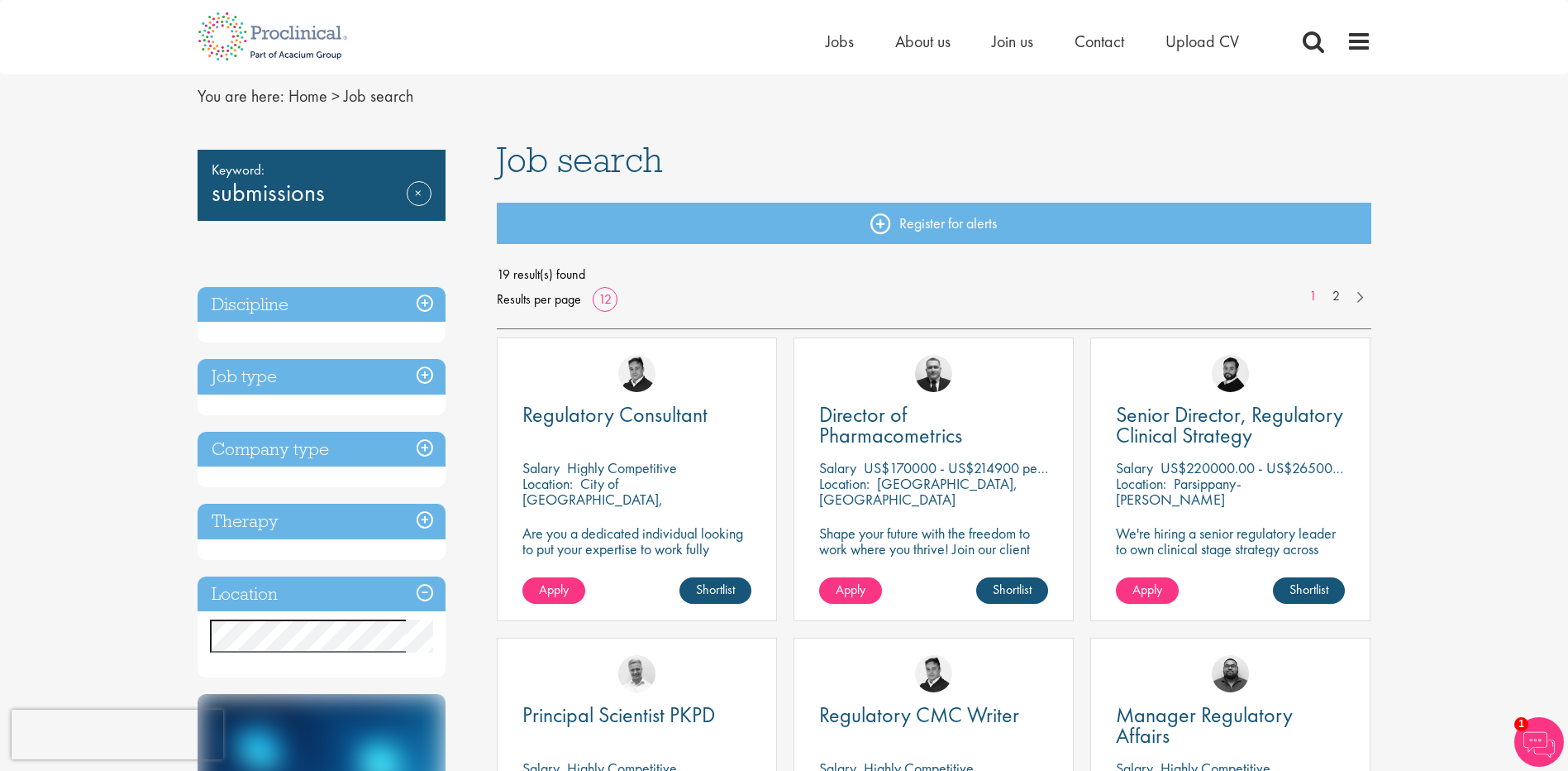
scroll to position [82, 0]
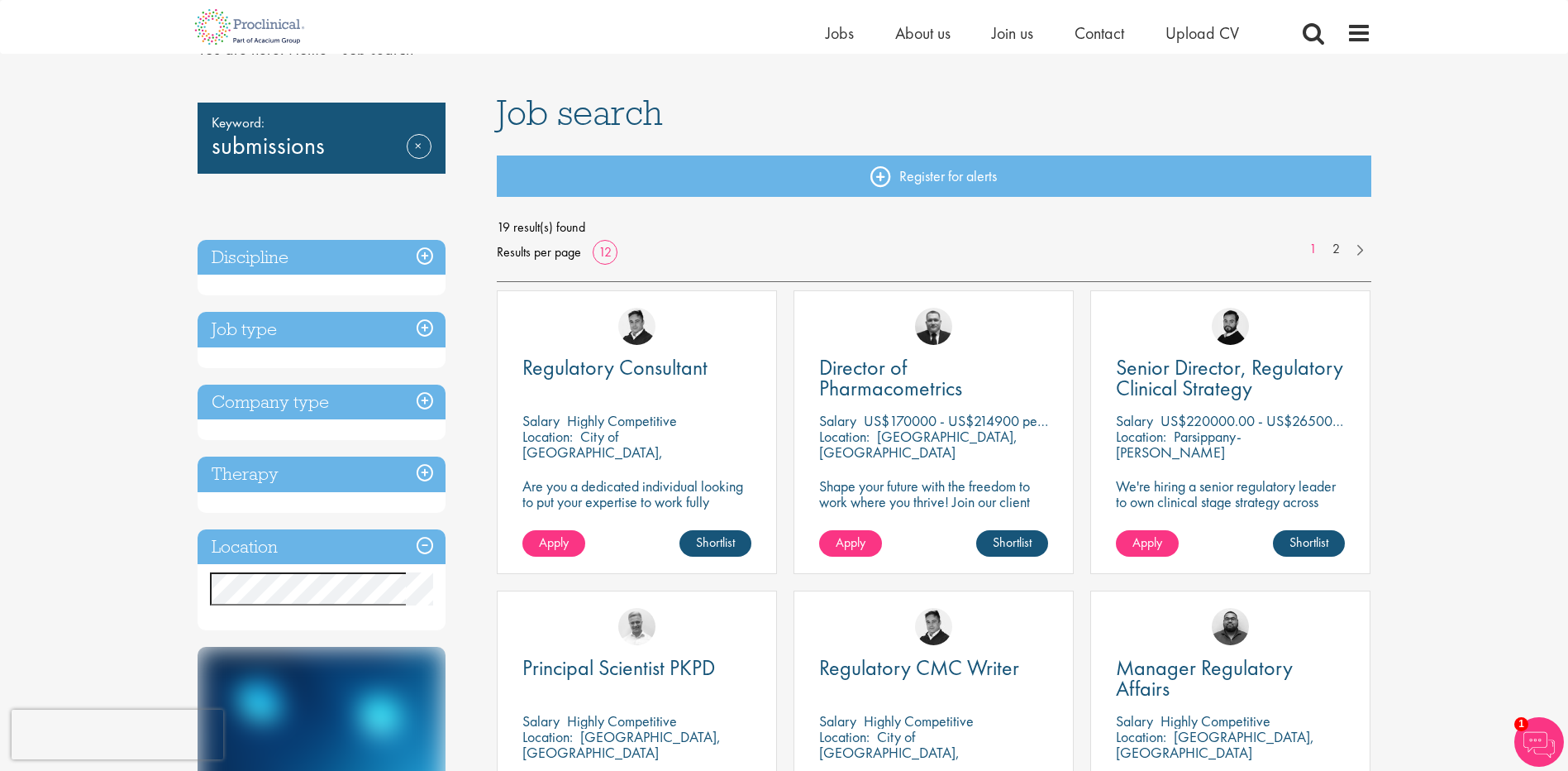
click at [422, 253] on h3 "Discipline" at bounding box center [322, 258] width 248 height 35
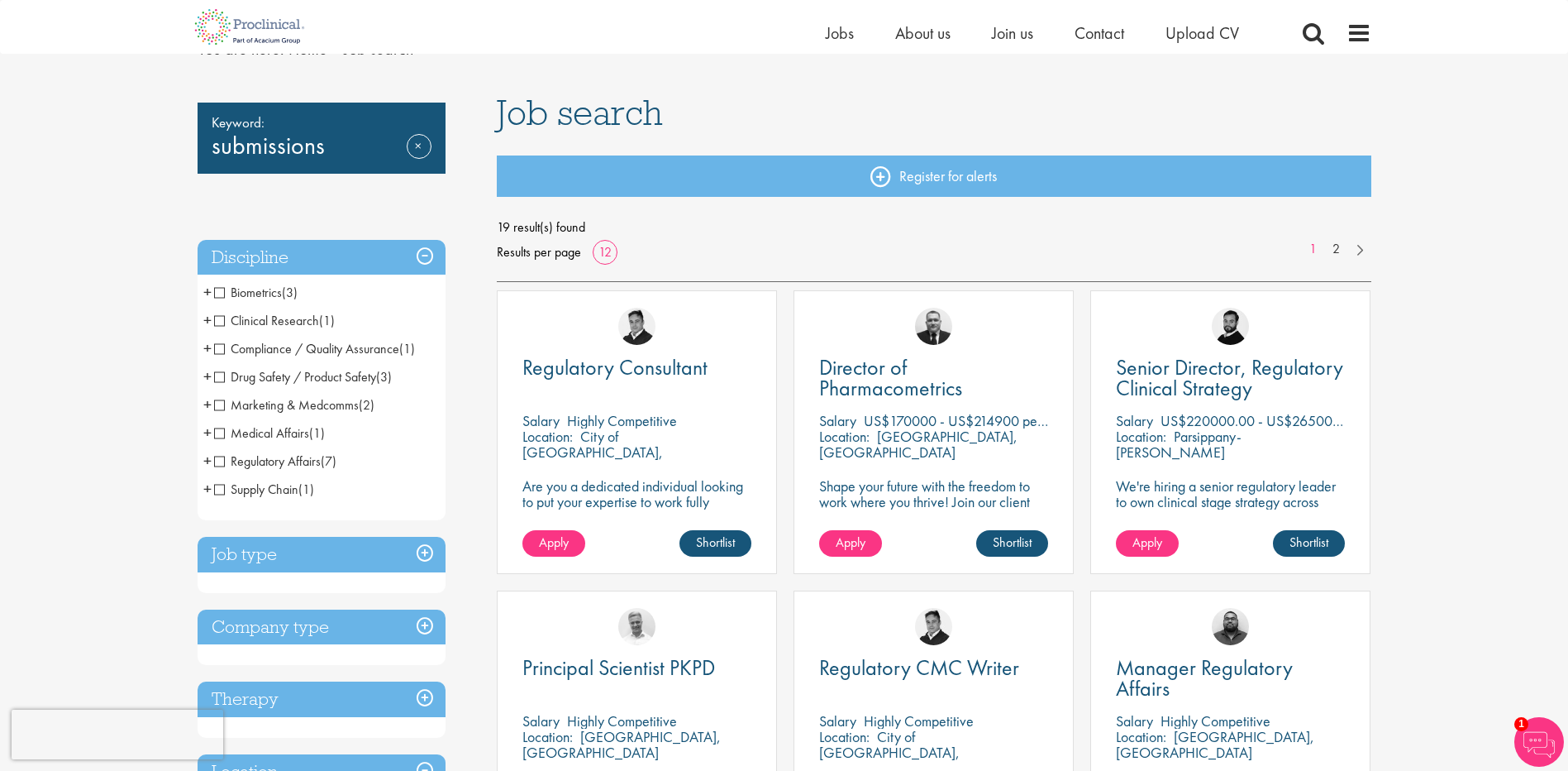
click at [217, 433] on span "Medical Affairs" at bounding box center [261, 433] width 95 height 18
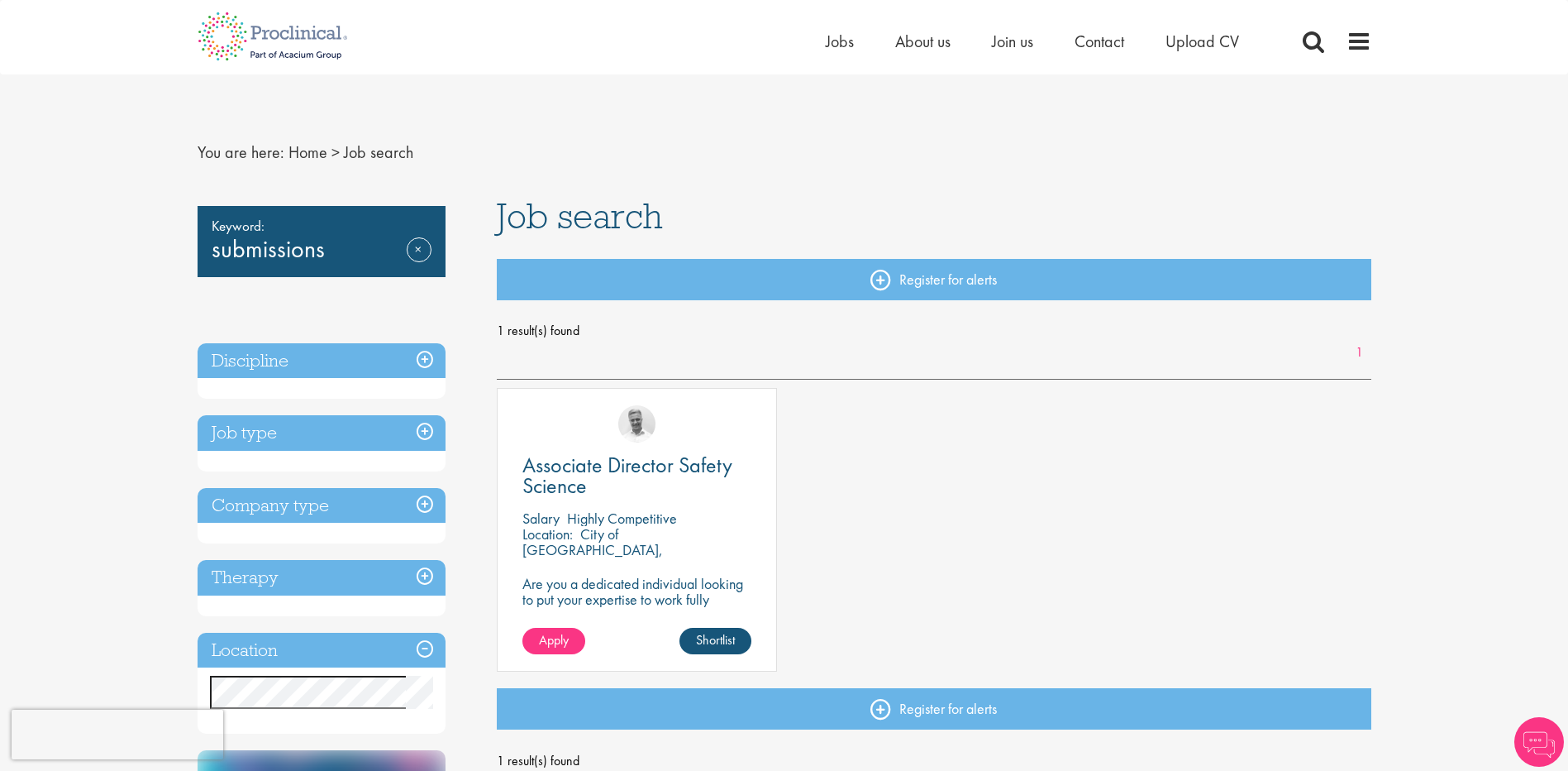
click at [425, 365] on h3 "Discipline" at bounding box center [322, 360] width 248 height 35
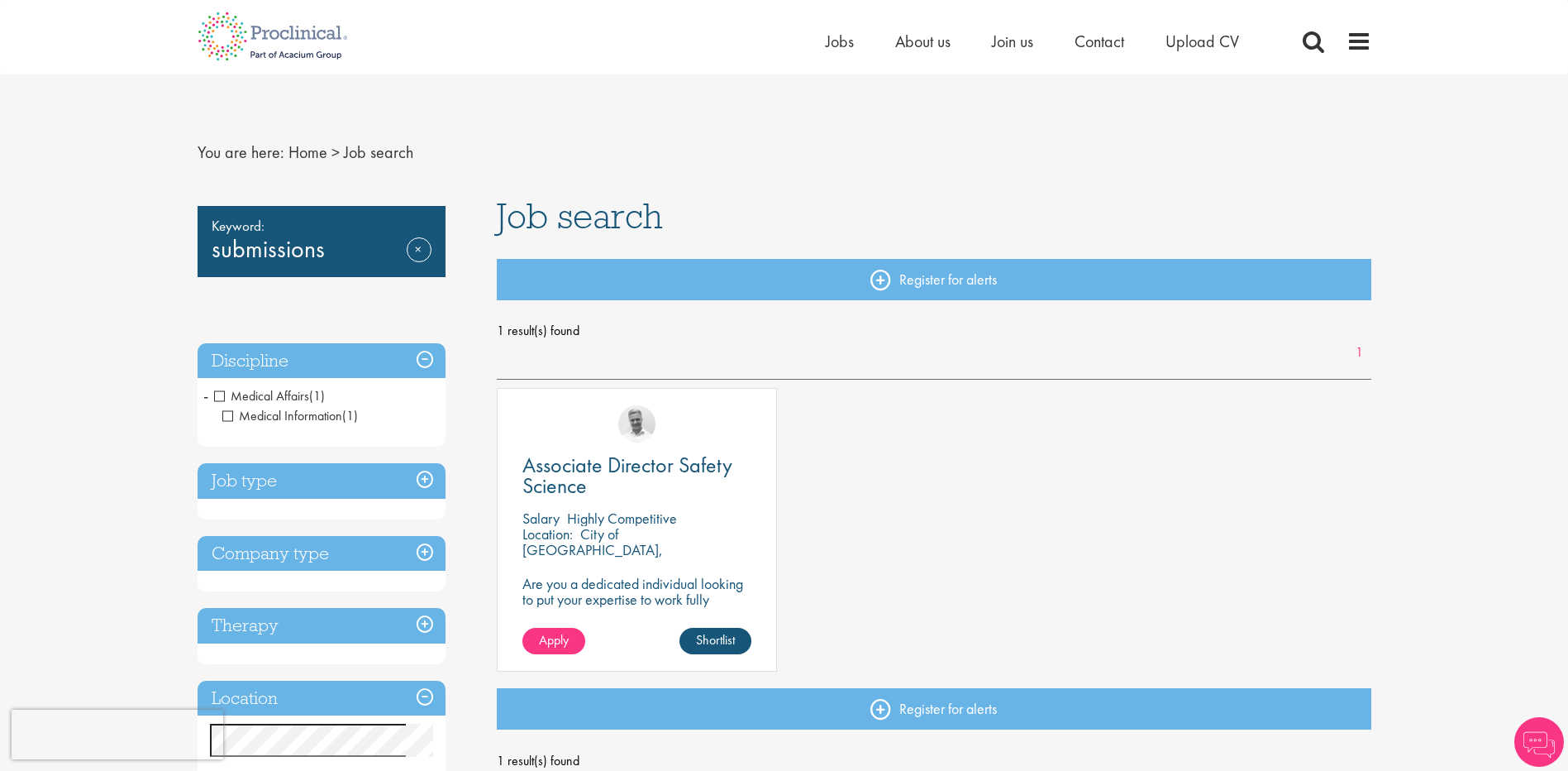
click at [219, 398] on span "Medical Affairs" at bounding box center [261, 396] width 95 height 18
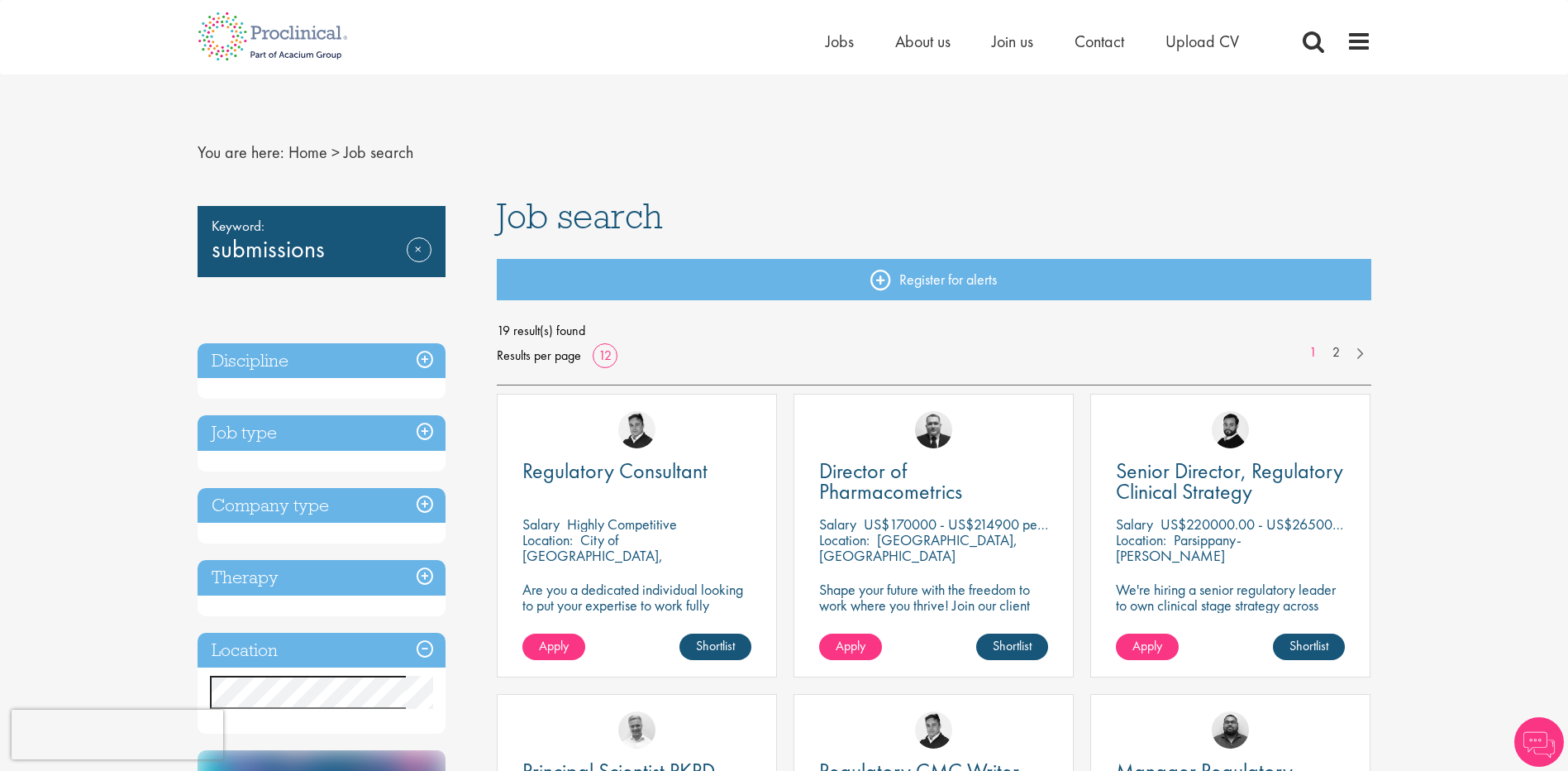
click at [427, 360] on h3 "Discipline" at bounding box center [322, 360] width 248 height 35
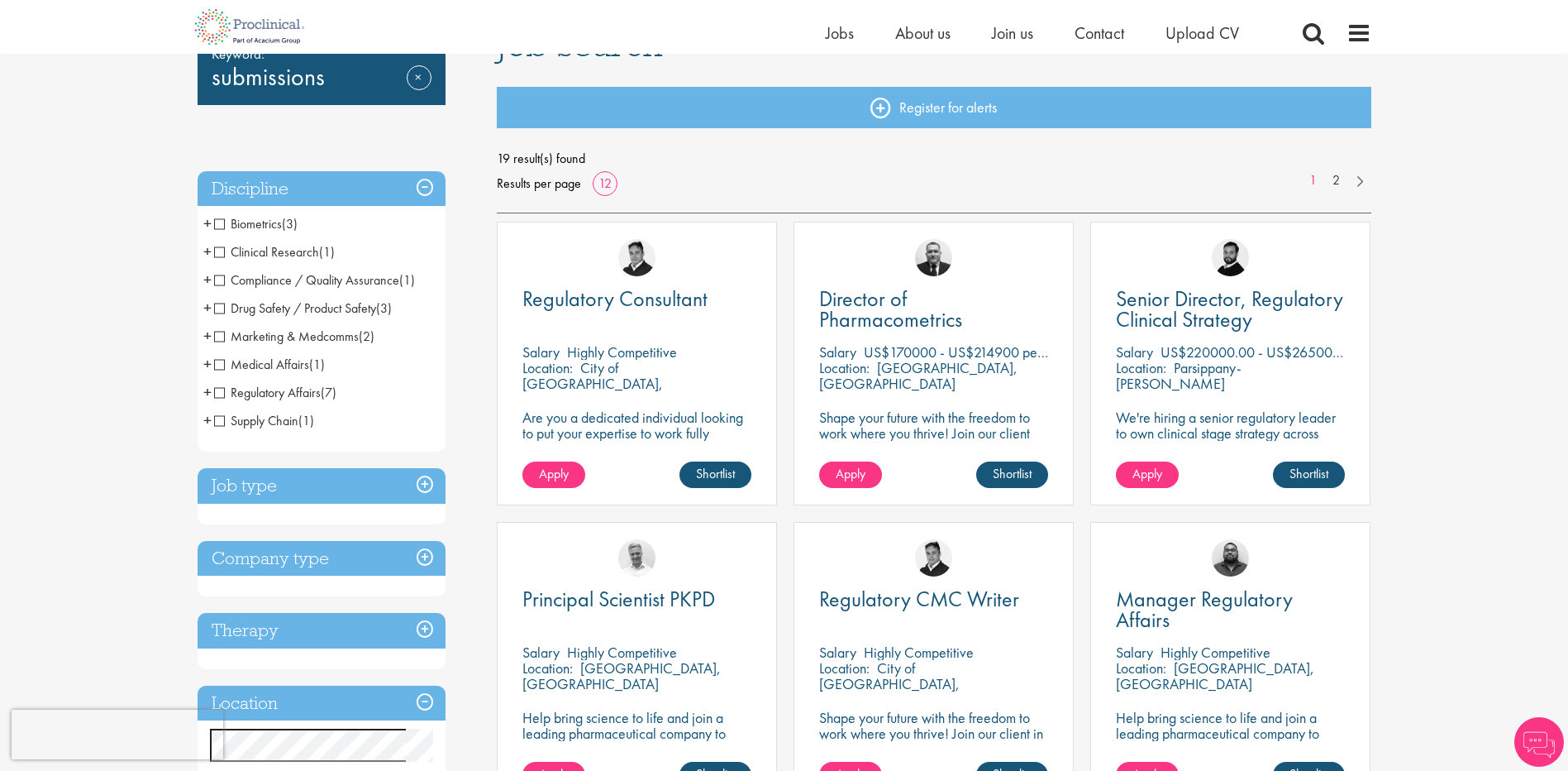
scroll to position [165, 0]
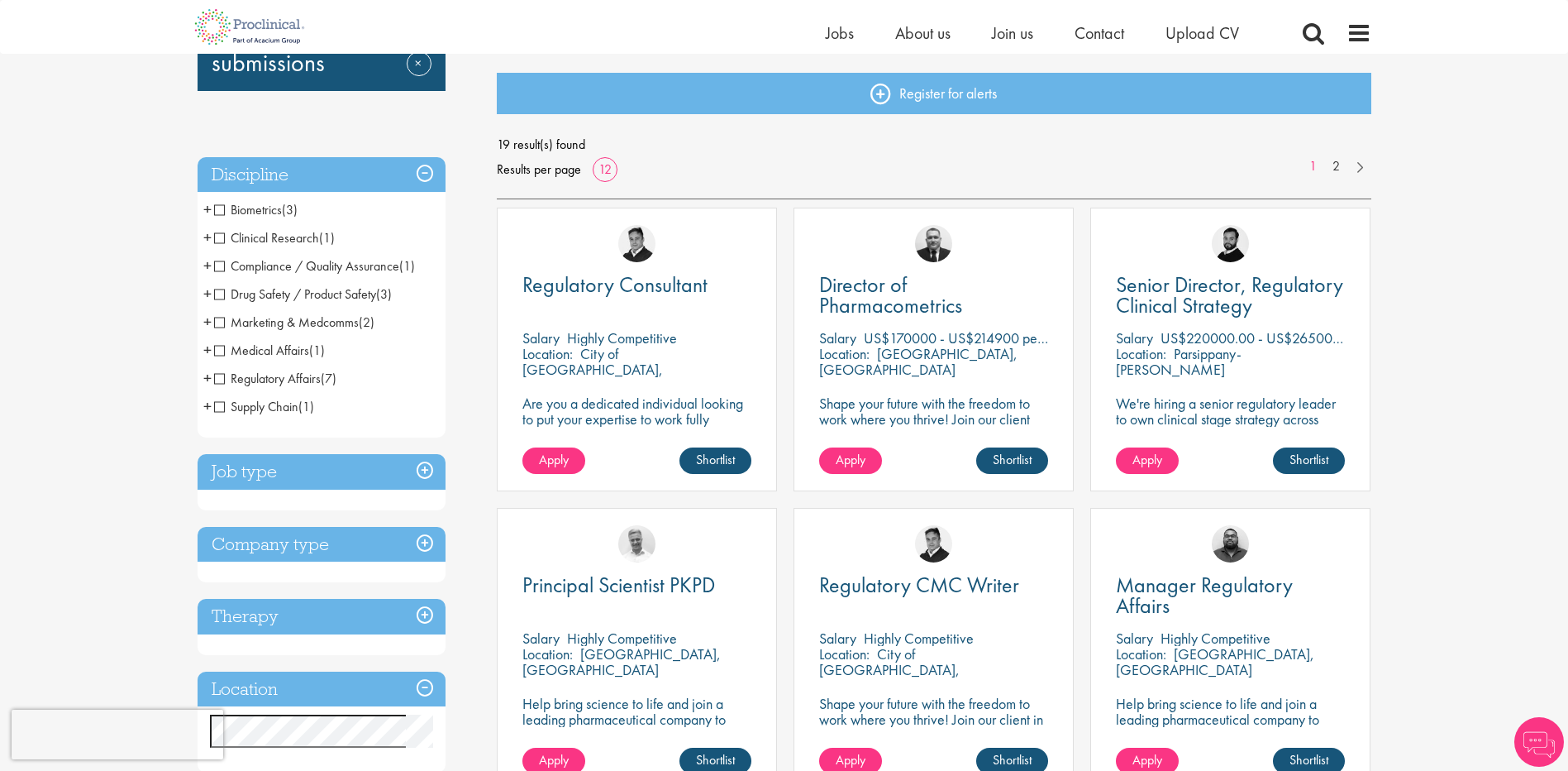
click at [219, 381] on span "Regulatory Affairs" at bounding box center [267, 378] width 107 height 18
click at [207, 379] on span "+" at bounding box center [207, 377] width 8 height 25
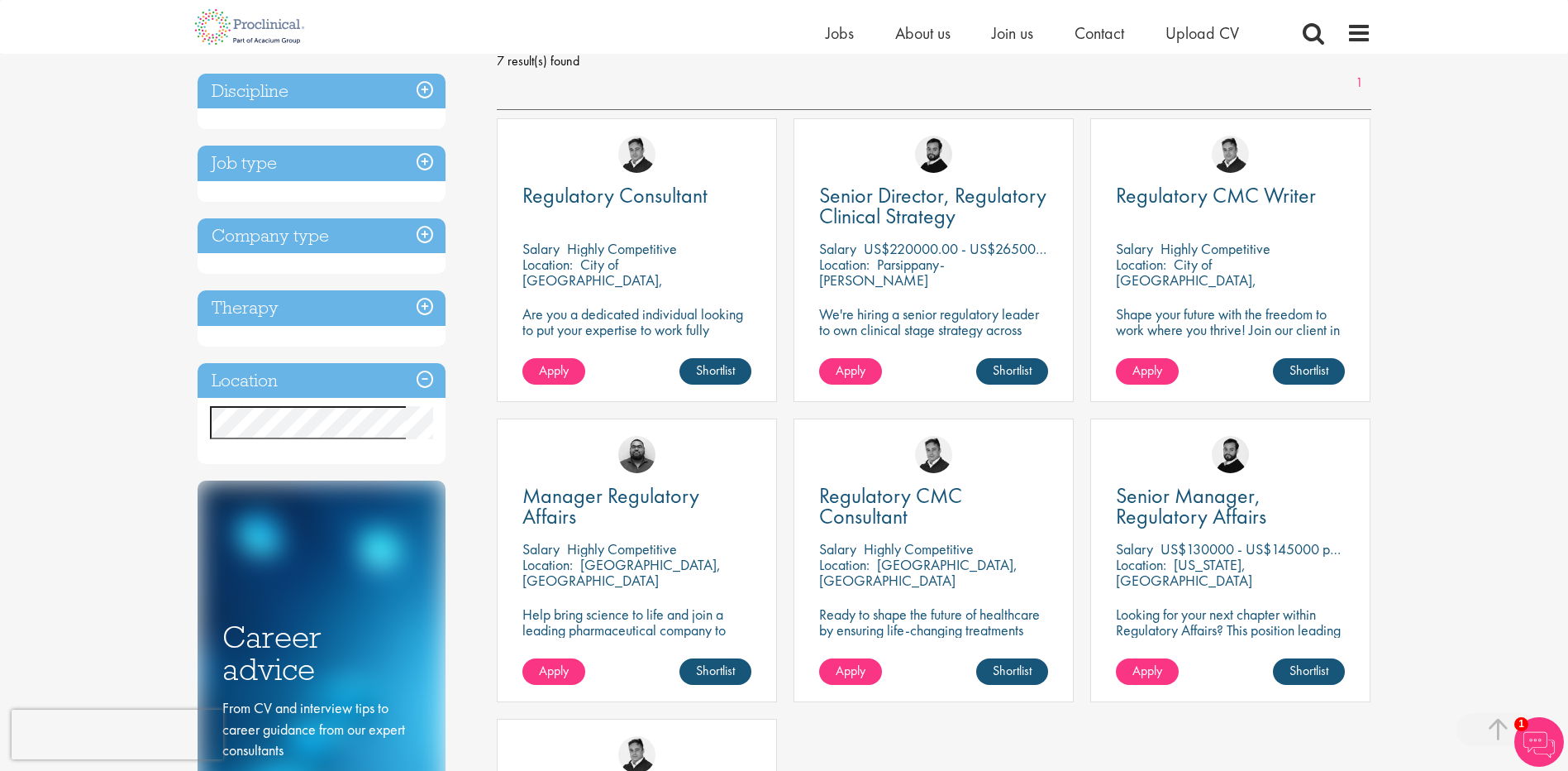
scroll to position [248, 0]
click at [546, 375] on span "Apply" at bounding box center [554, 371] width 30 height 18
